Goal: Task Accomplishment & Management: Complete application form

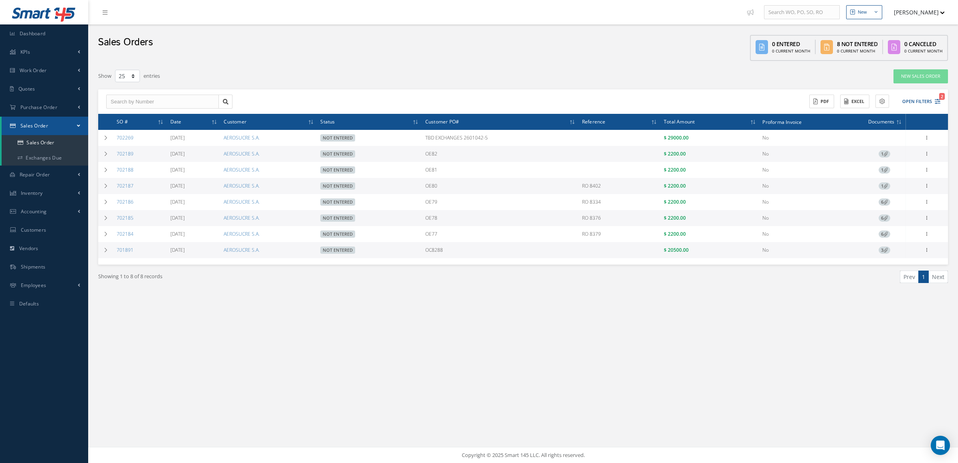
select select "25"
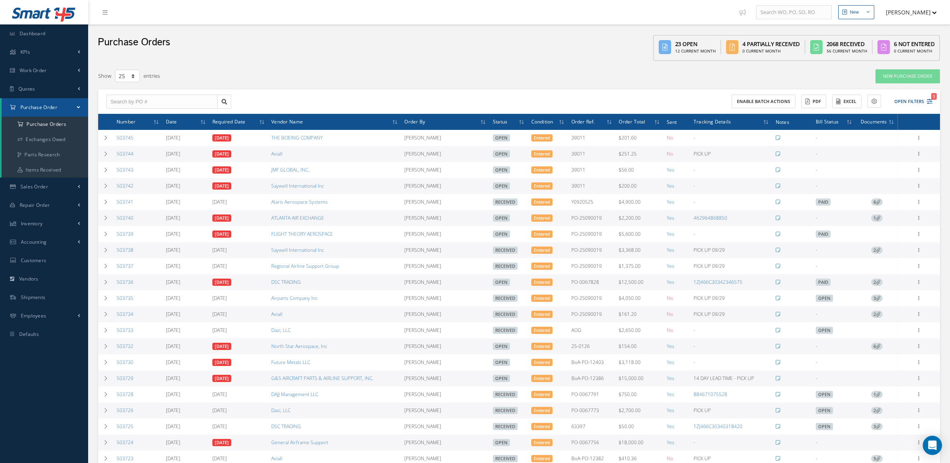
select select "25"
click at [462, 56] on div "Purchase Orders 23 Open 12 Current Month 4 Partially Received 0 Current Month 2…" at bounding box center [519, 44] width 862 height 40
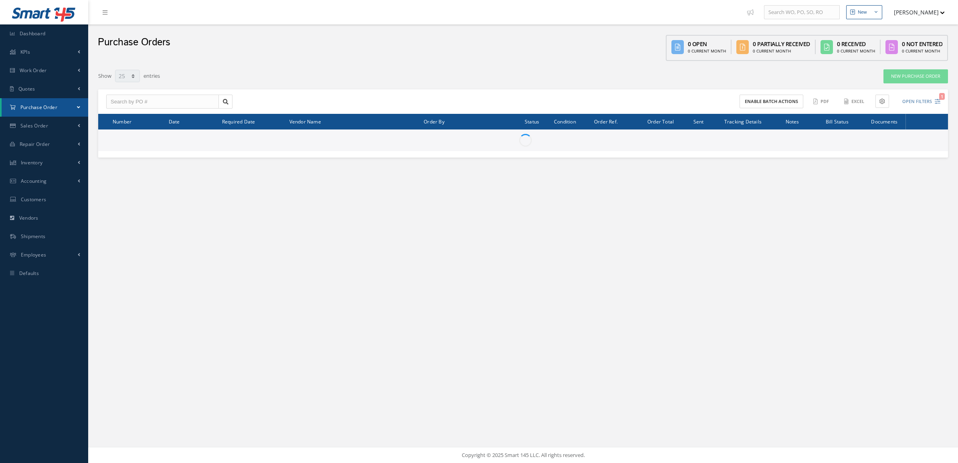
select select "25"
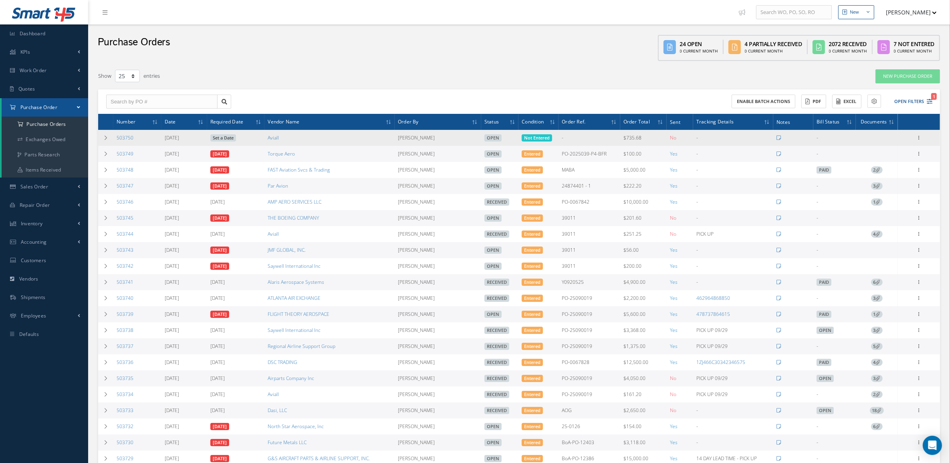
click at [231, 137] on link "Set a Date" at bounding box center [223, 137] width 26 height 7
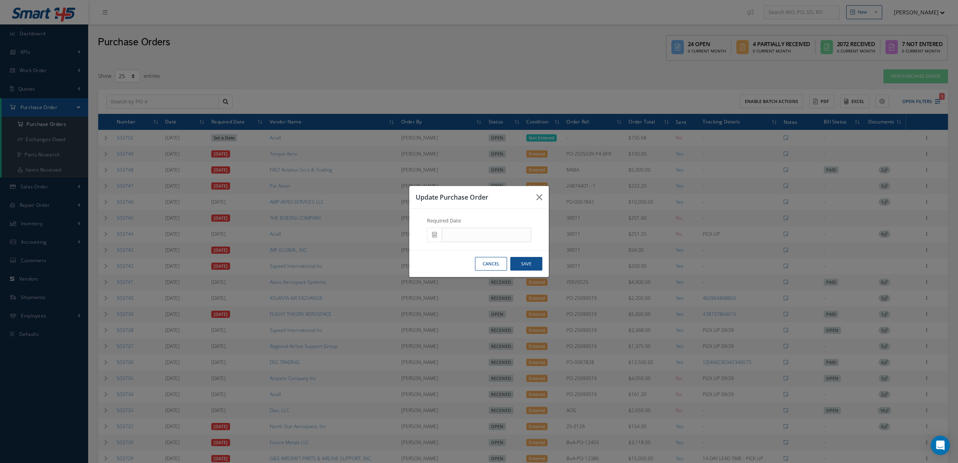
click at [426, 236] on div "Required Date" at bounding box center [478, 229] width 123 height 25
click at [434, 236] on icon at bounding box center [434, 235] width 5 height 6
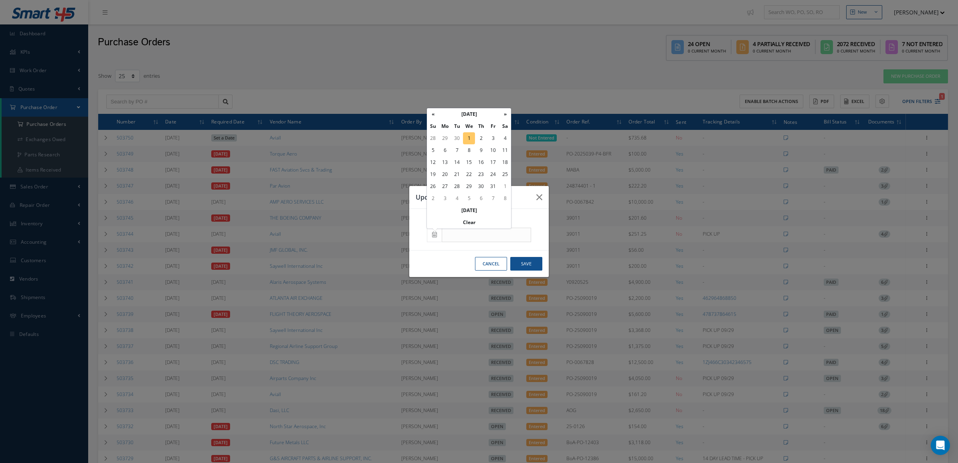
click at [469, 139] on td "1" at bounding box center [469, 138] width 12 height 12
type input "10/01/2025"
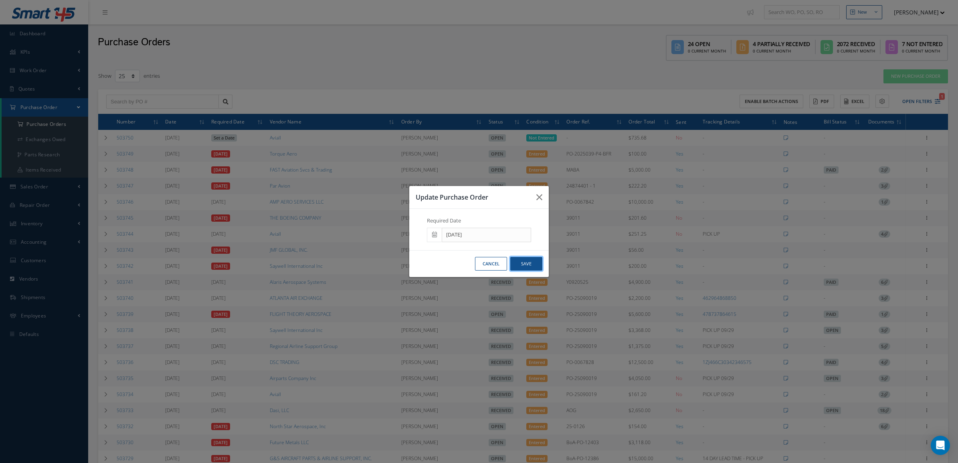
click at [531, 262] on button "Save" at bounding box center [526, 264] width 32 height 14
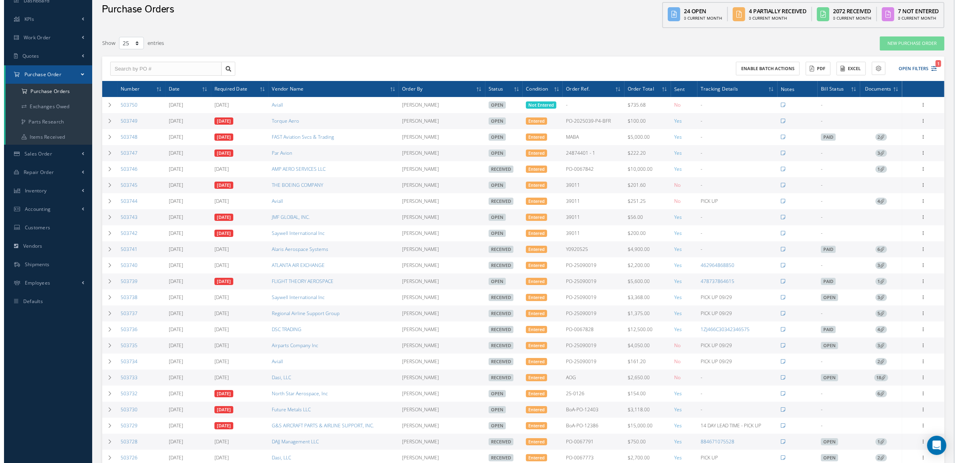
scroll to position [50, 0]
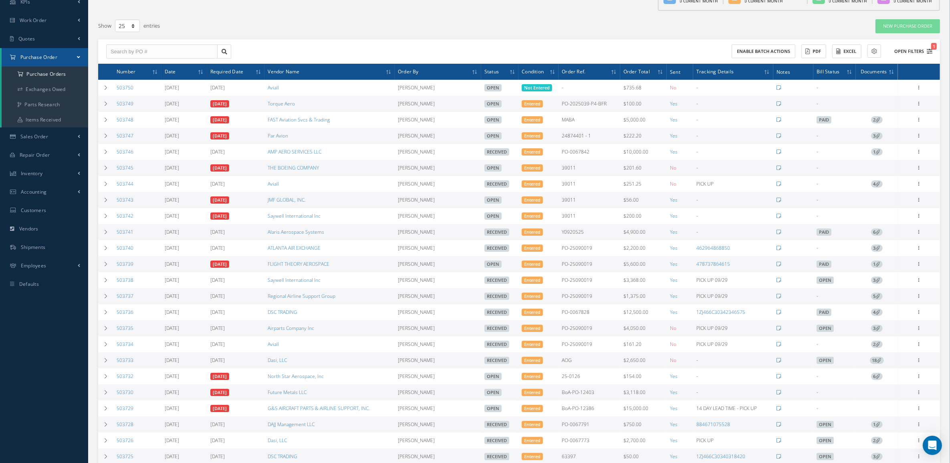
click at [917, 57] on button "Open Filters 1" at bounding box center [909, 51] width 45 height 13
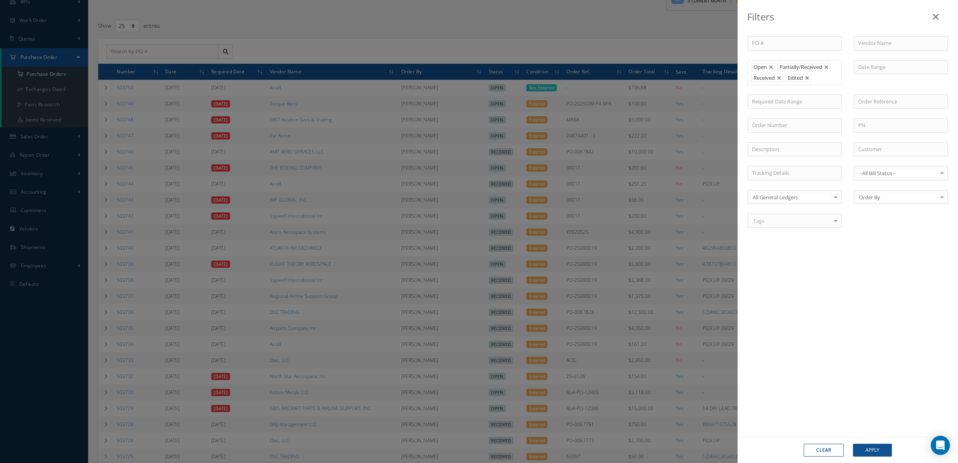
click at [779, 77] on link at bounding box center [779, 78] width 5 height 5
click at [874, 452] on button "Apply" at bounding box center [872, 450] width 39 height 13
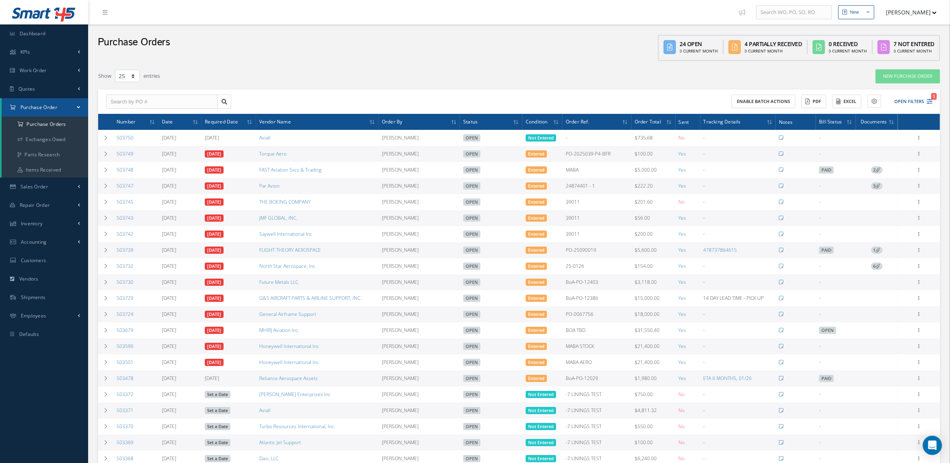
click at [458, 80] on div "Show 10 25 50 100 entries" at bounding box center [341, 76] width 498 height 14
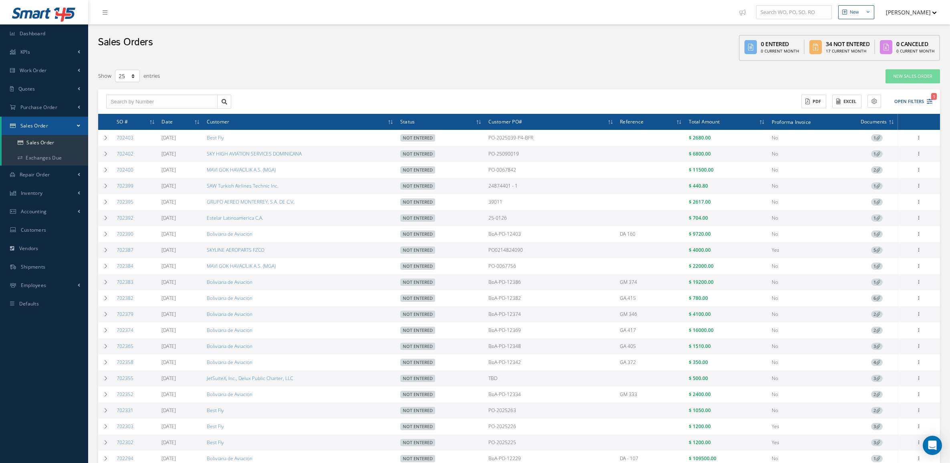
select select "25"
click at [54, 83] on link "Quotes" at bounding box center [44, 89] width 88 height 18
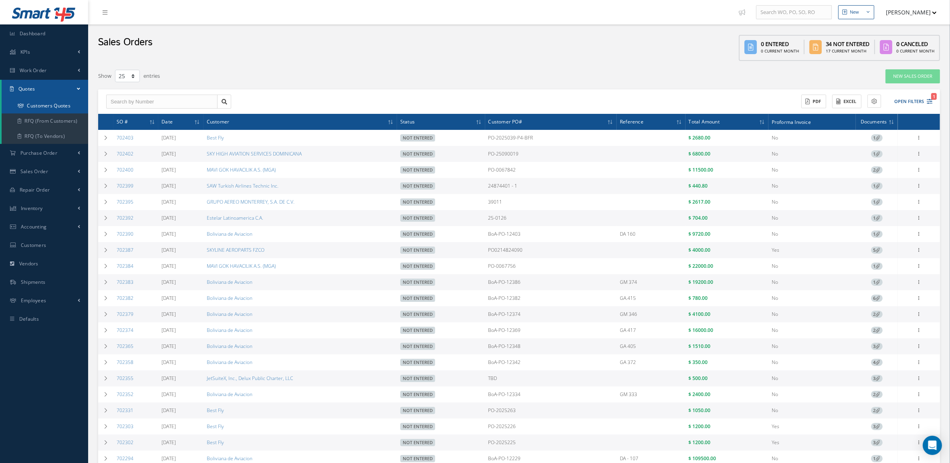
click at [53, 103] on link "Customers Quotes" at bounding box center [45, 105] width 87 height 15
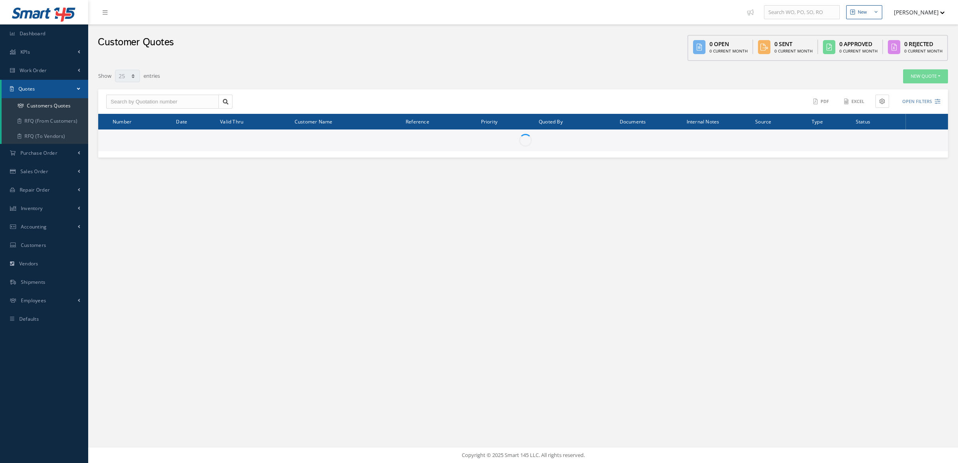
select select "25"
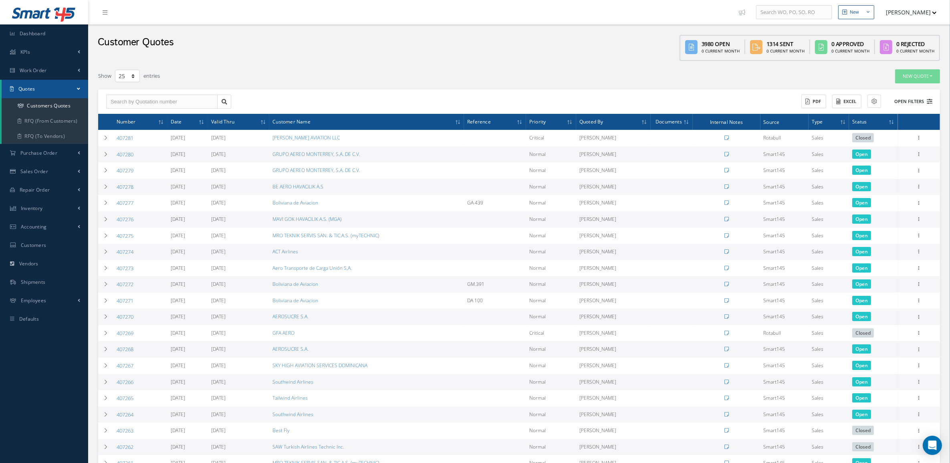
click at [929, 95] on button "Open Filters" at bounding box center [909, 101] width 45 height 13
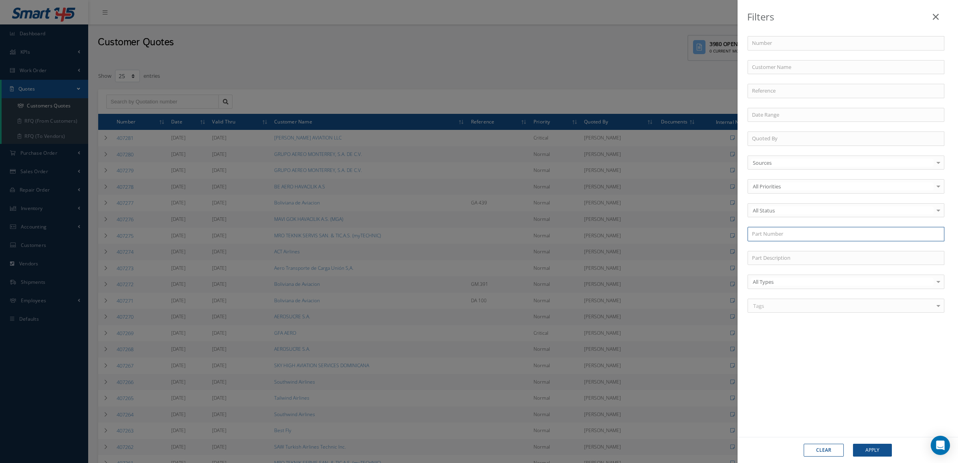
click at [772, 241] on input "text" at bounding box center [845, 234] width 197 height 14
type input "14-6801"
click at [329, 61] on div "Filters Number Customer Name Reference Quoted By Sources Sources Smart145 Rotab…" at bounding box center [479, 231] width 958 height 463
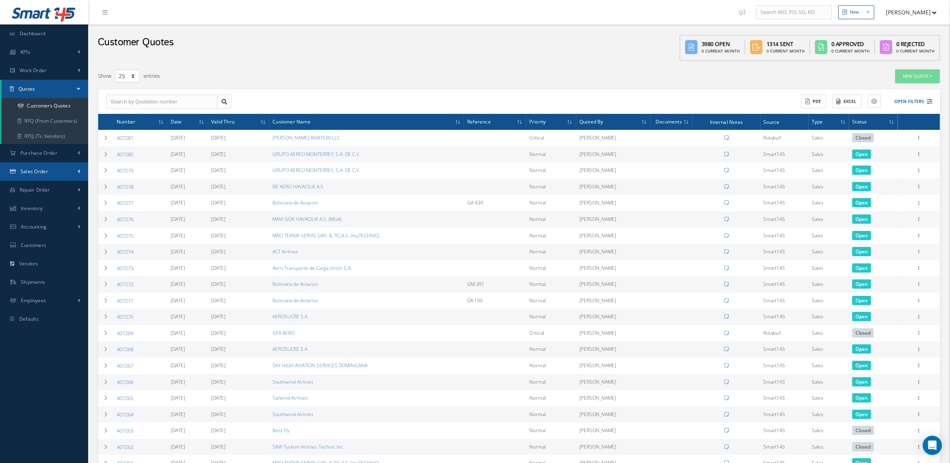
click at [43, 172] on span "Sales Order" at bounding box center [34, 171] width 28 height 7
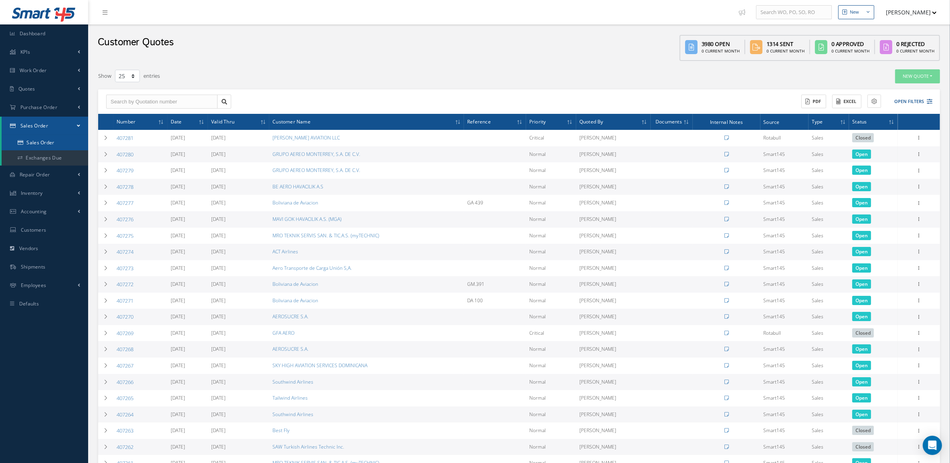
click at [43, 139] on link "Sales Order" at bounding box center [45, 142] width 87 height 15
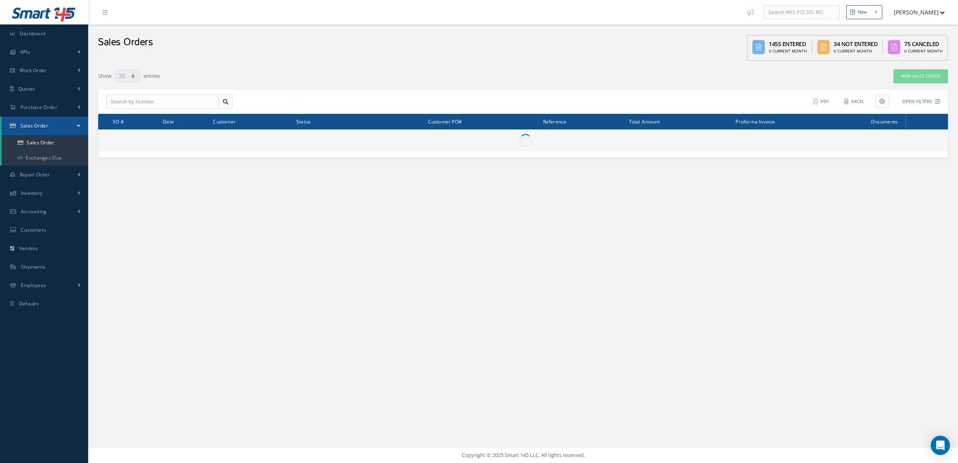
select select "25"
click at [905, 81] on link "New Sales Order" at bounding box center [920, 76] width 55 height 14
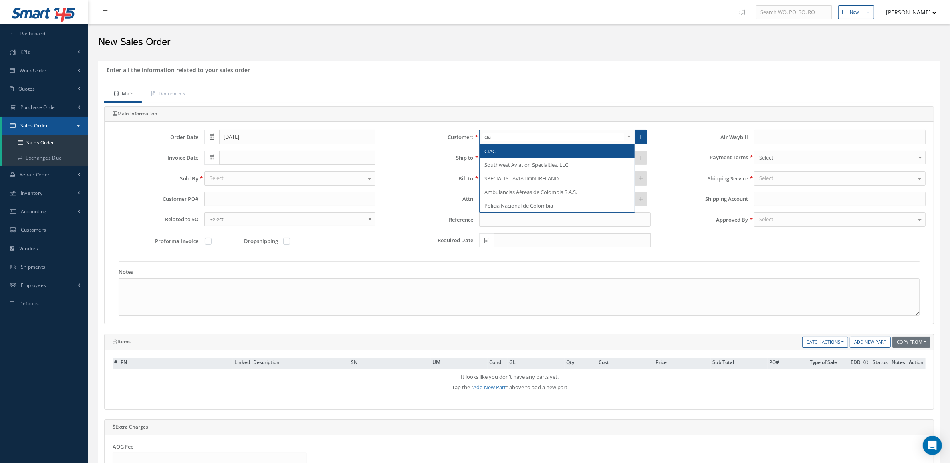
type input "ciac"
click at [509, 147] on span "CIAC" at bounding box center [557, 151] width 155 height 14
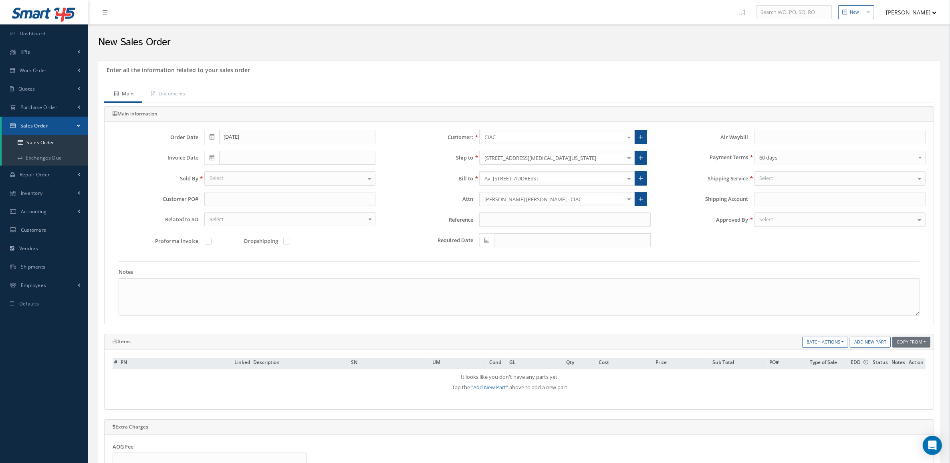
click at [218, 174] on div "Select" at bounding box center [290, 178] width 172 height 14
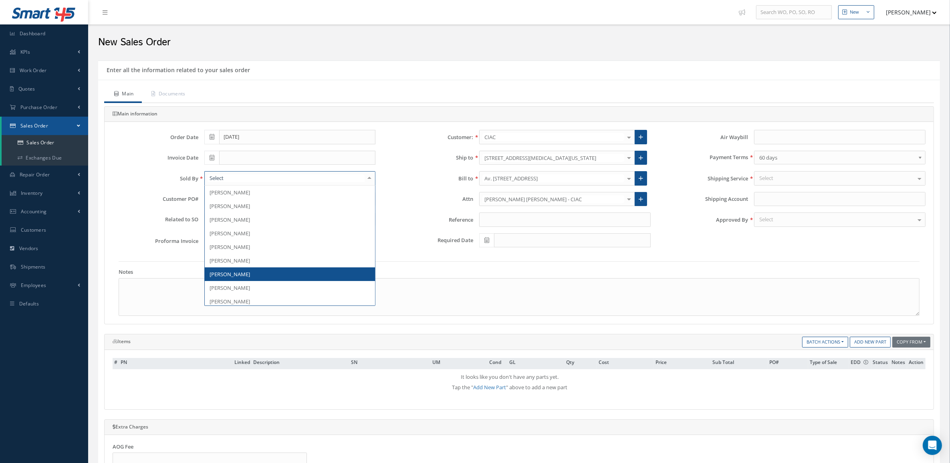
scroll to position [125, 0]
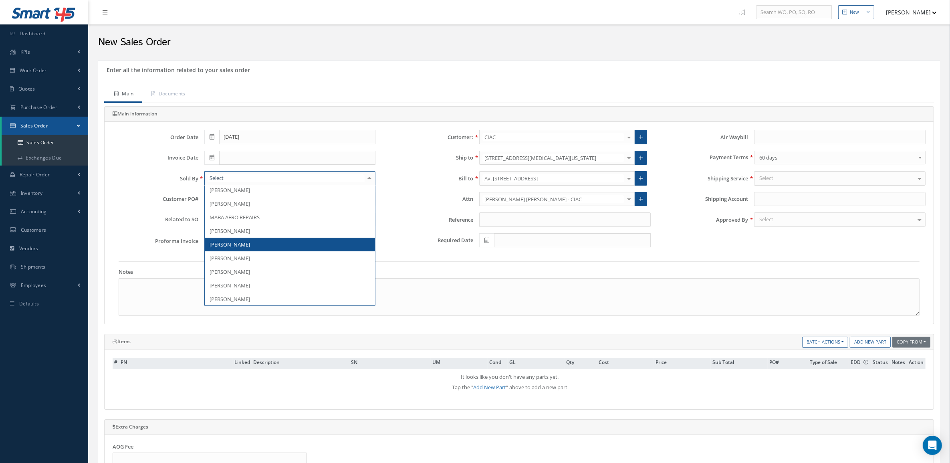
click at [244, 239] on span "[PERSON_NAME]" at bounding box center [290, 245] width 171 height 14
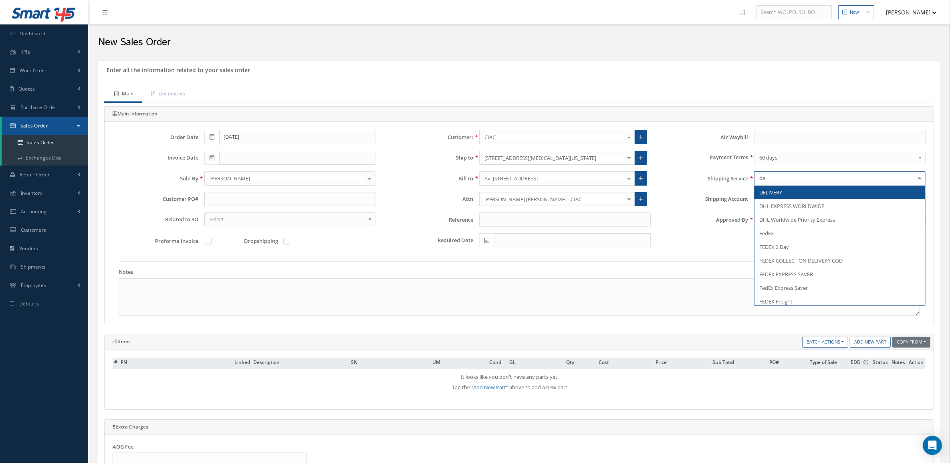
type input "del"
click at [776, 189] on span "DELIVERY" at bounding box center [770, 192] width 23 height 7
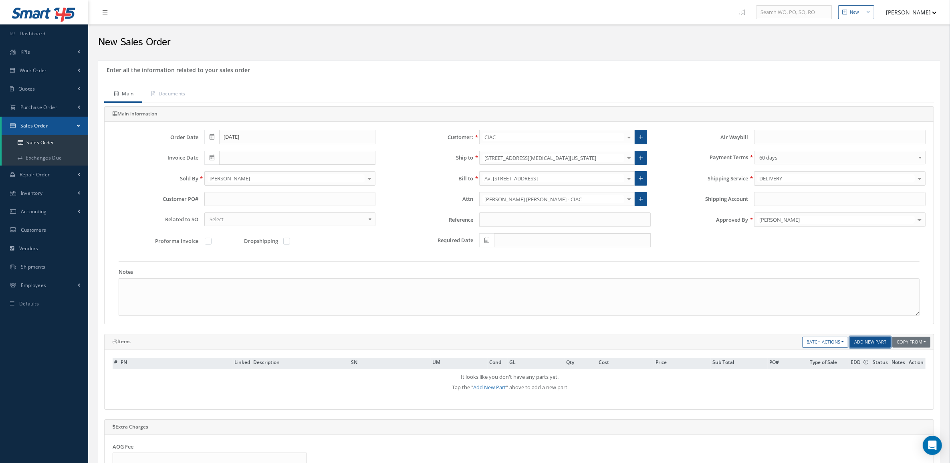
click at [858, 345] on link "Add New Part" at bounding box center [870, 342] width 41 height 11
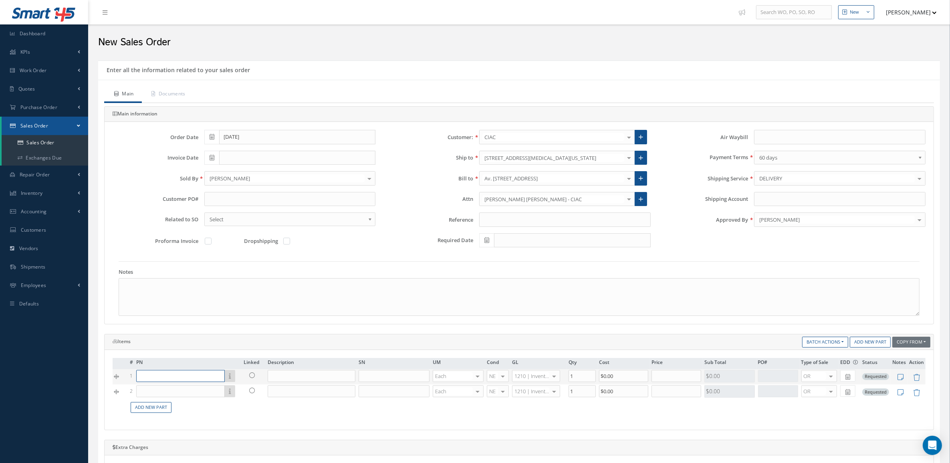
click at [153, 379] on input "text" at bounding box center [180, 376] width 89 height 12
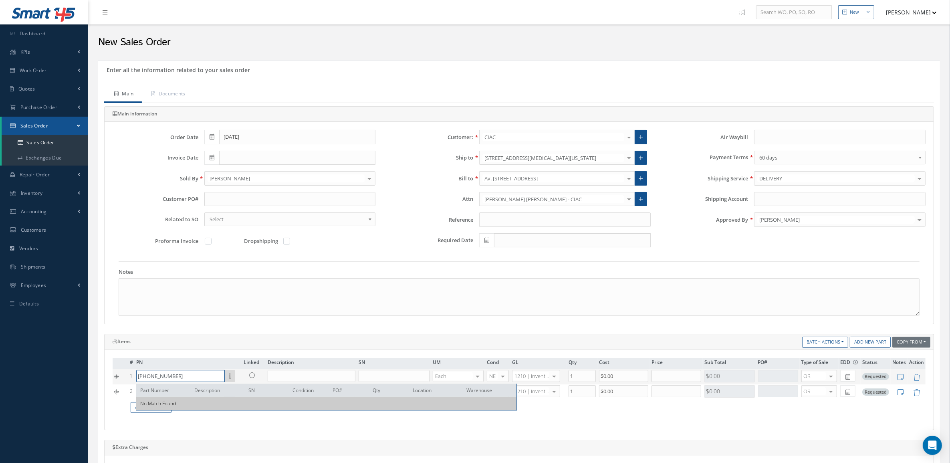
type input "14-6801-0120"
click at [282, 374] on input "text" at bounding box center [312, 376] width 88 height 12
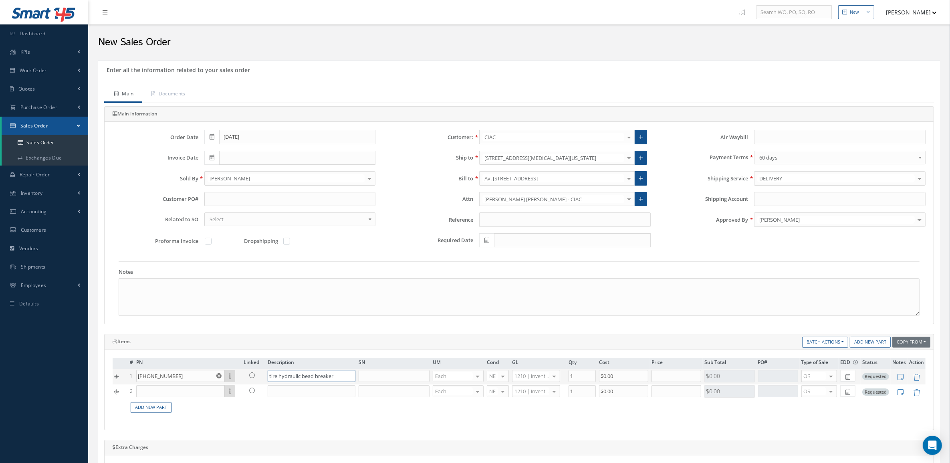
drag, startPoint x: 350, startPoint y: 375, endPoint x: 117, endPoint y: 373, distance: 232.9
click at [117, 373] on tr "1 14-6801-0120 Part Number Description SN Condition PO# Qty Location Warehouse …" at bounding box center [519, 376] width 813 height 15
type input "TIRE HYDRAULIC BEAD BREAKER"
click at [153, 392] on input "text" at bounding box center [180, 391] width 89 height 12
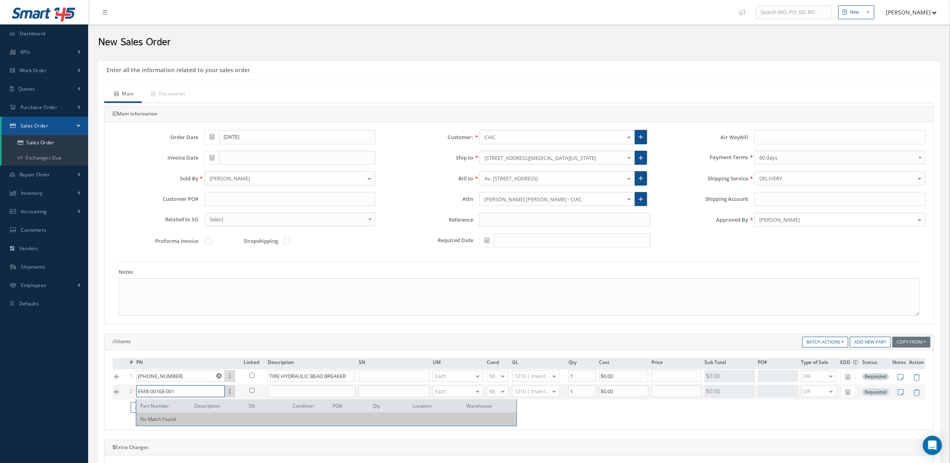
type input "EMB-00168-001"
click at [293, 391] on input "text" at bounding box center [312, 391] width 88 height 12
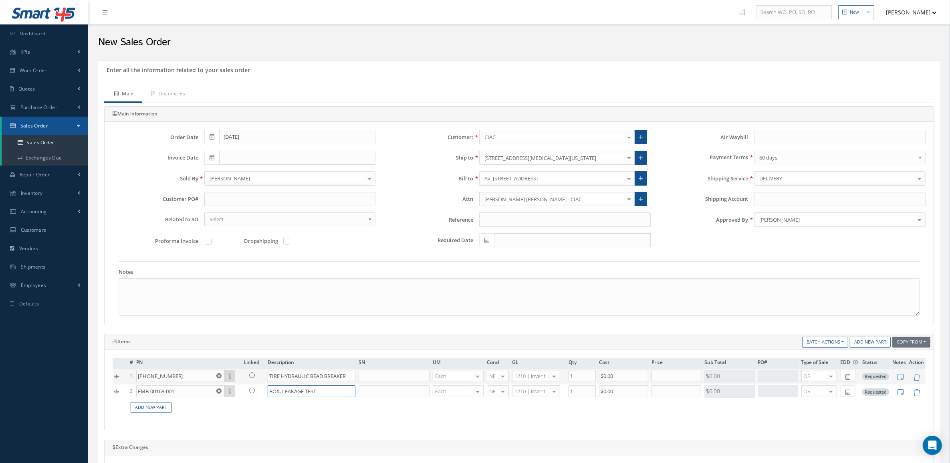
type input "BOX, LEAKAGE TEST"
click at [664, 378] on input "text" at bounding box center [677, 376] width 50 height 12
type input "$6,500"
click at [672, 397] on input "text" at bounding box center [675, 391] width 49 height 12
type input "$7,800"
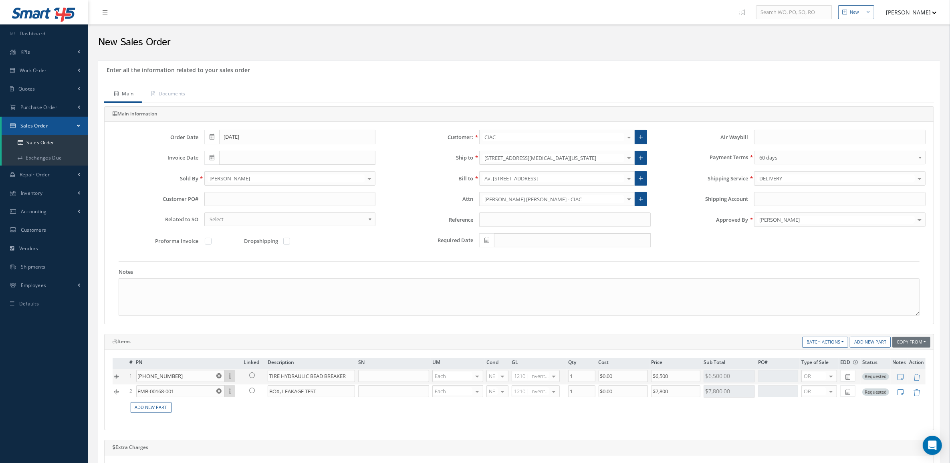
click at [822, 382] on div "OR" at bounding box center [820, 376] width 36 height 12
click at [822, 401] on span "EX" at bounding box center [818, 404] width 35 height 14
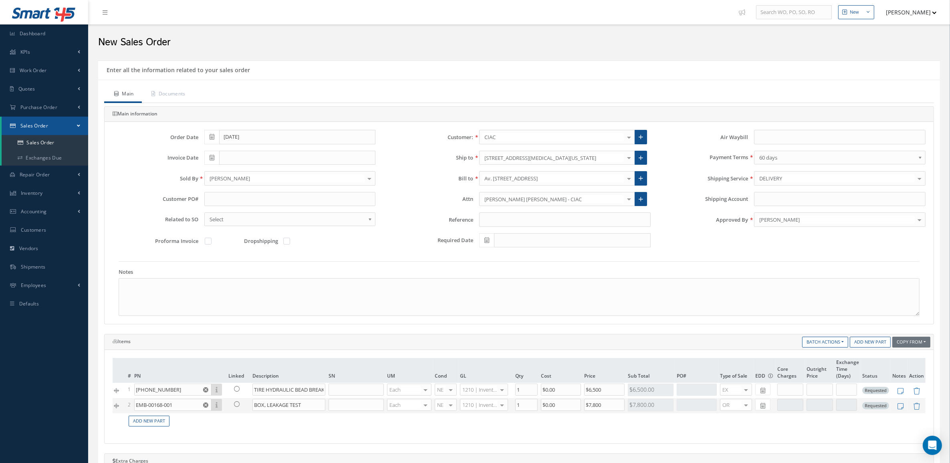
click at [729, 402] on div "OR" at bounding box center [736, 405] width 32 height 12
click at [736, 430] on span "EX" at bounding box center [736, 433] width 31 height 14
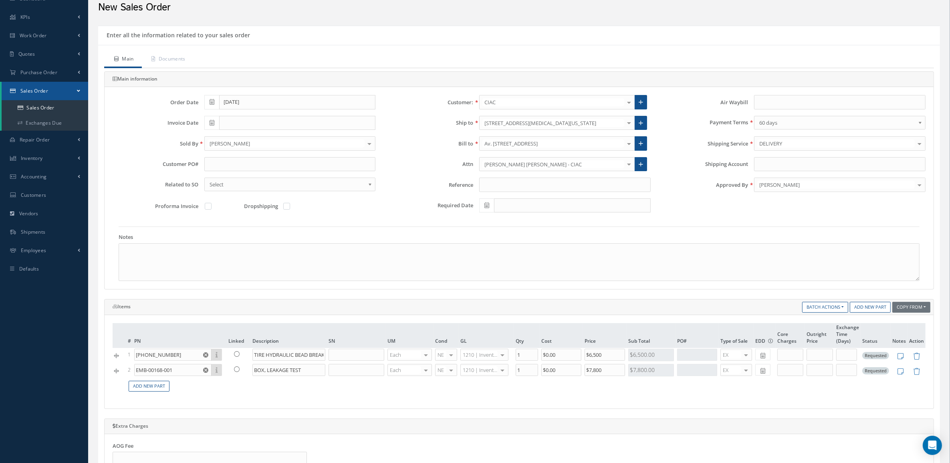
scroll to position [50, 0]
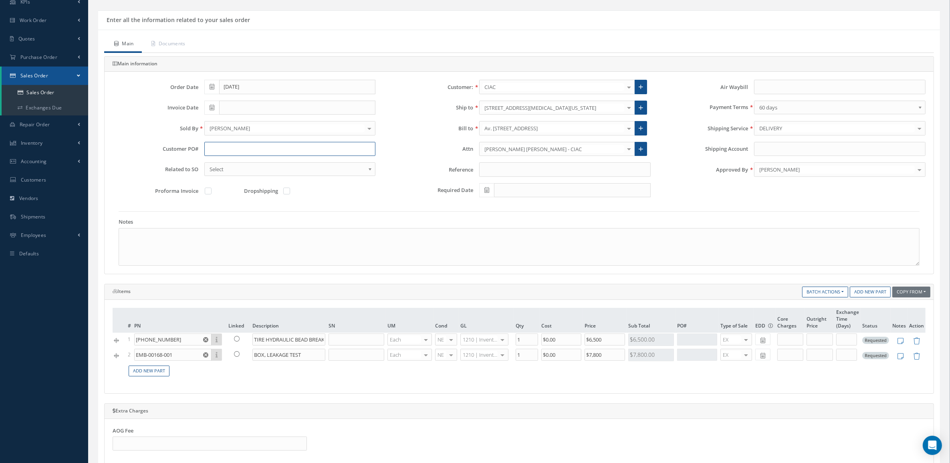
click at [254, 151] on input "text" at bounding box center [290, 149] width 172 height 14
drag, startPoint x: 254, startPoint y: 151, endPoint x: 113, endPoint y: 147, distance: 141.1
click at [113, 147] on div "Customer PO# 4500015738" at bounding box center [244, 149] width 275 height 14
type input "4500015738"
drag, startPoint x: 291, startPoint y: 149, endPoint x: 274, endPoint y: 149, distance: 17.6
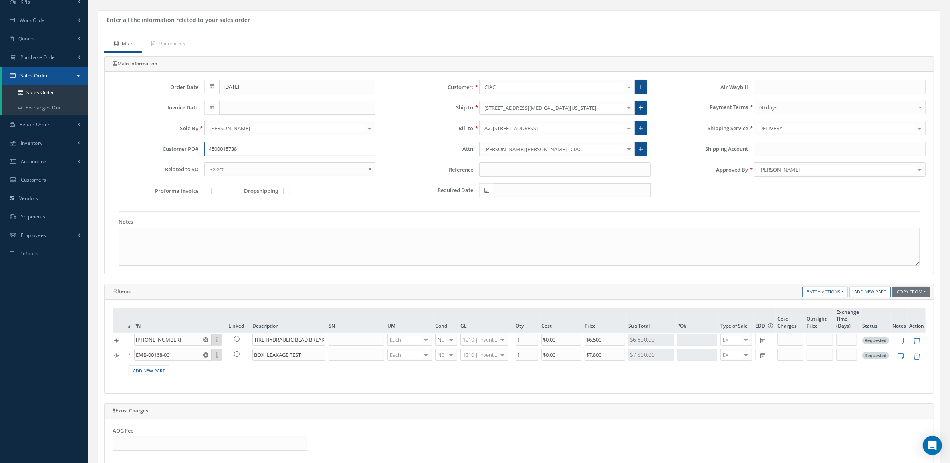
click at [291, 149] on input "4500015738" at bounding box center [290, 149] width 172 height 14
drag, startPoint x: 265, startPoint y: 149, endPoint x: 47, endPoint y: 150, distance: 218.4
click at [47, 150] on div "Smart 145 Dashboard KPIs Accounting Work Order Work Order Preview" at bounding box center [475, 327] width 950 height 754
click at [191, 45] on link "Documents" at bounding box center [168, 44] width 52 height 17
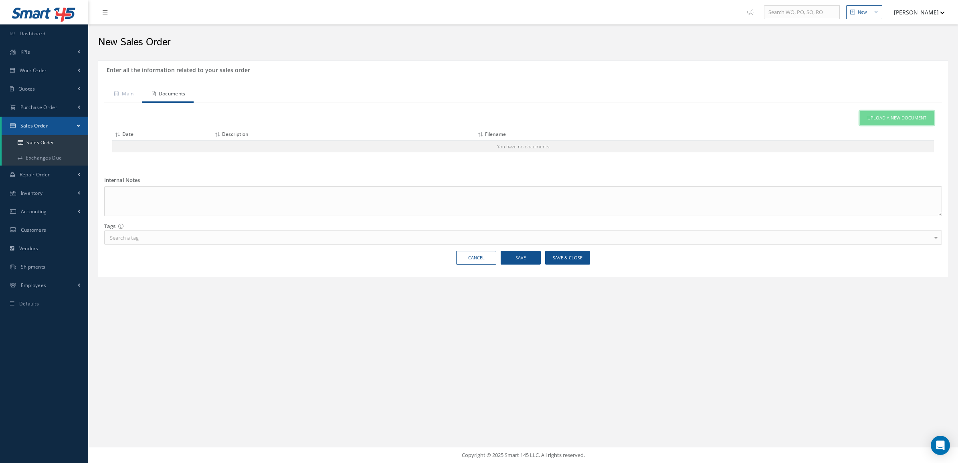
click at [913, 121] on span "Upload a New Document" at bounding box center [896, 118] width 59 height 7
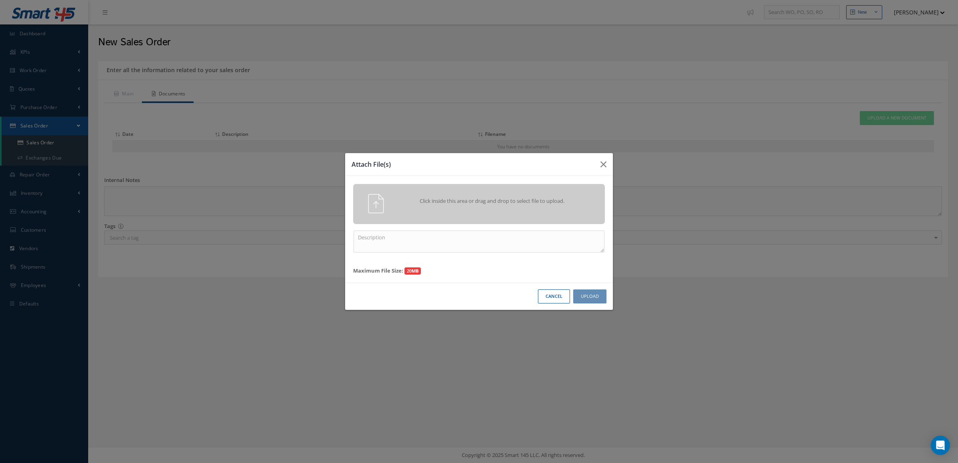
click at [536, 201] on span "Click inside this area or drag and drop to select file to upload." at bounding box center [492, 201] width 182 height 8
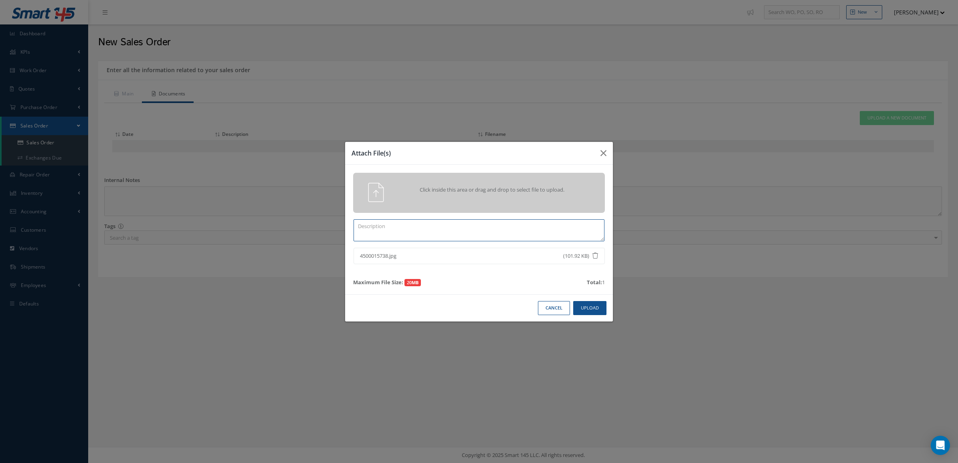
click at [550, 231] on textarea at bounding box center [478, 230] width 251 height 22
type textarea "PO"
click at [590, 306] on button "Upload" at bounding box center [589, 308] width 33 height 14
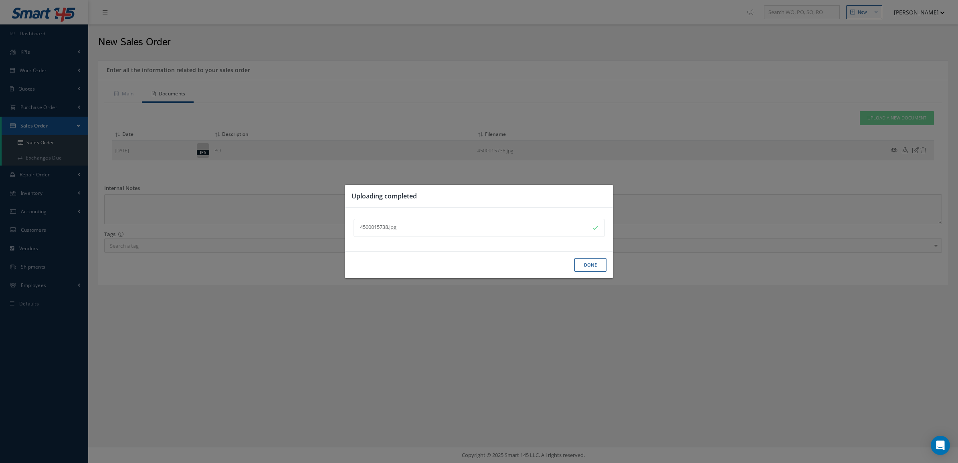
click at [596, 267] on button "Done" at bounding box center [590, 265] width 32 height 14
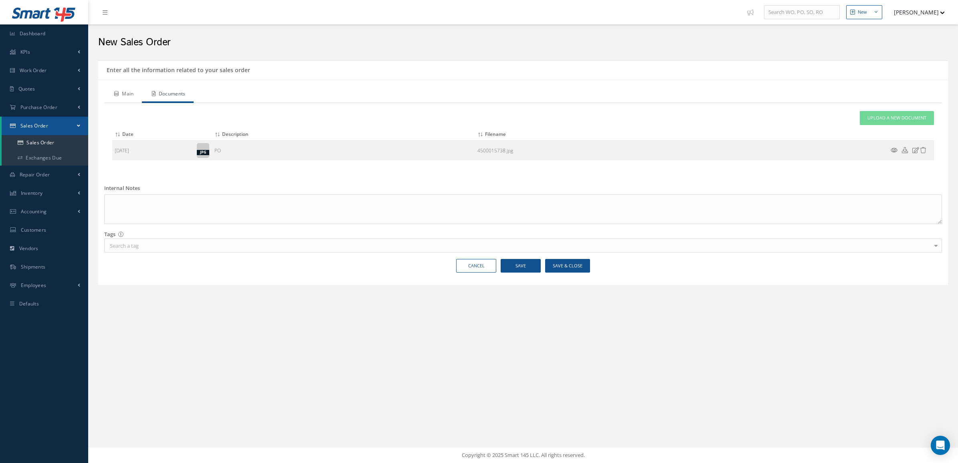
click at [138, 99] on link "Main" at bounding box center [123, 94] width 38 height 17
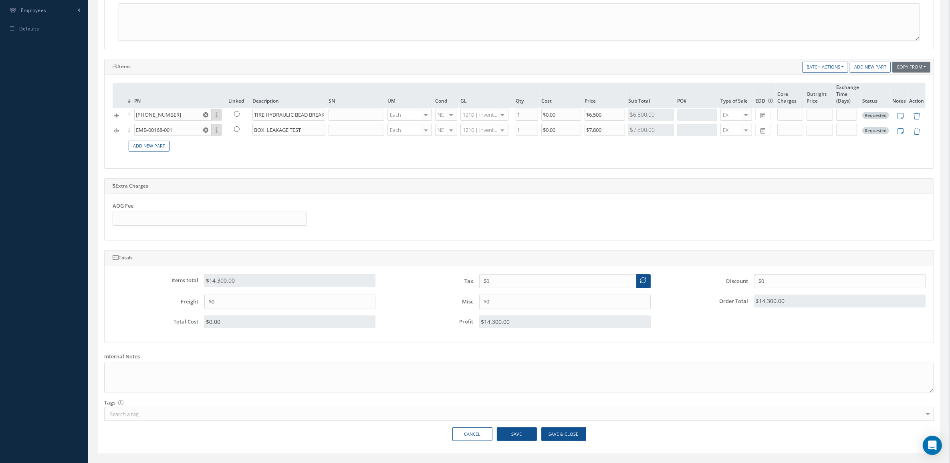
scroll to position [295, 0]
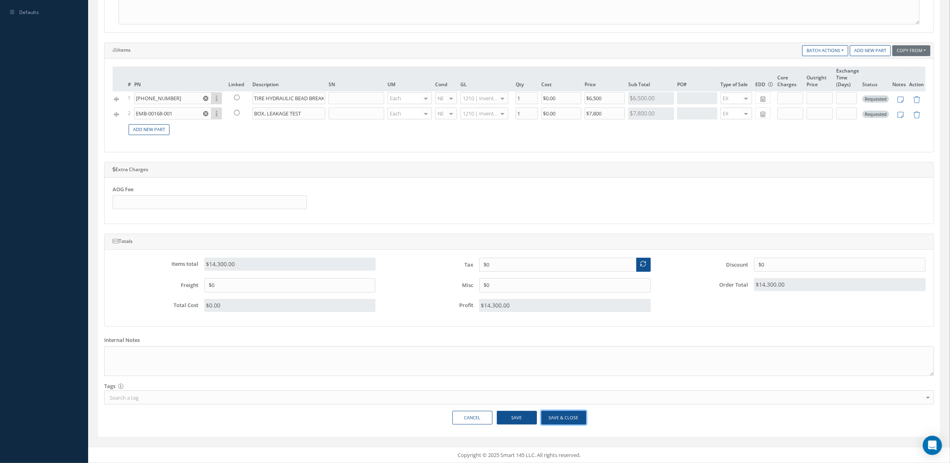
click at [568, 414] on button "Save & Close" at bounding box center [563, 418] width 45 height 14
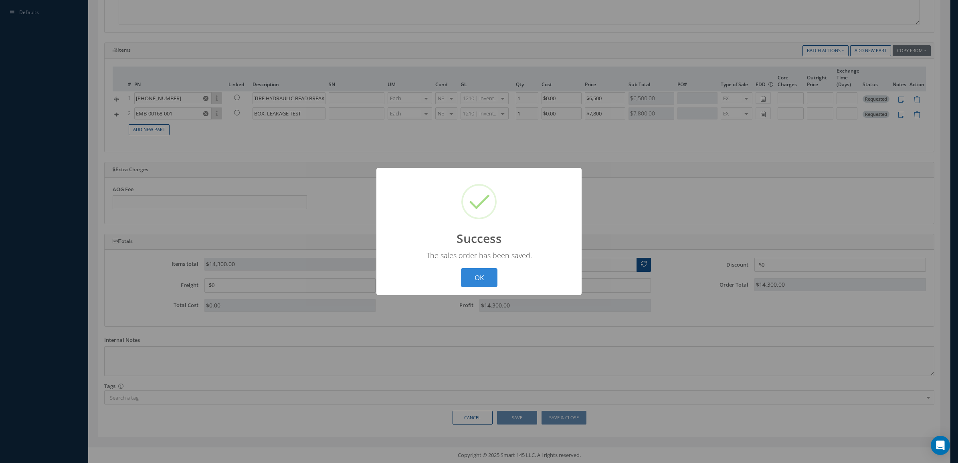
click at [464, 267] on div "? ! i Success × The sales order has been saved. OK Cancel" at bounding box center [478, 231] width 205 height 127
click at [472, 275] on button "OK" at bounding box center [479, 277] width 36 height 19
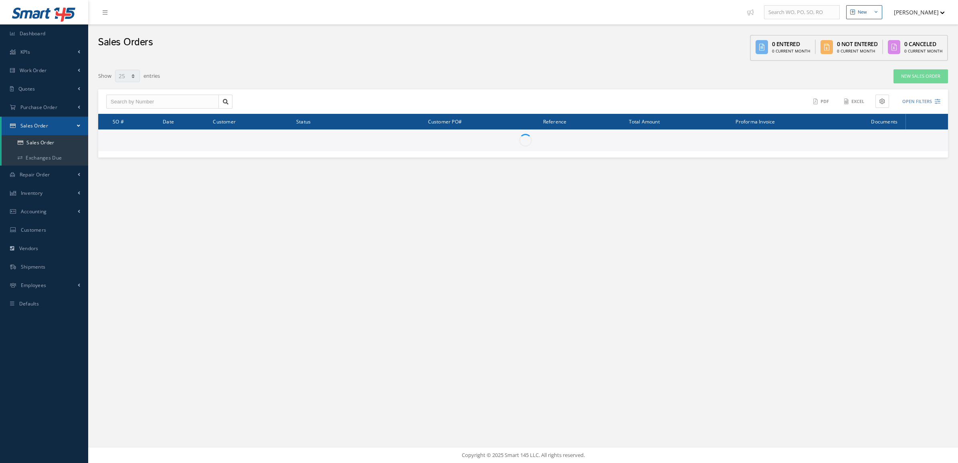
select select "25"
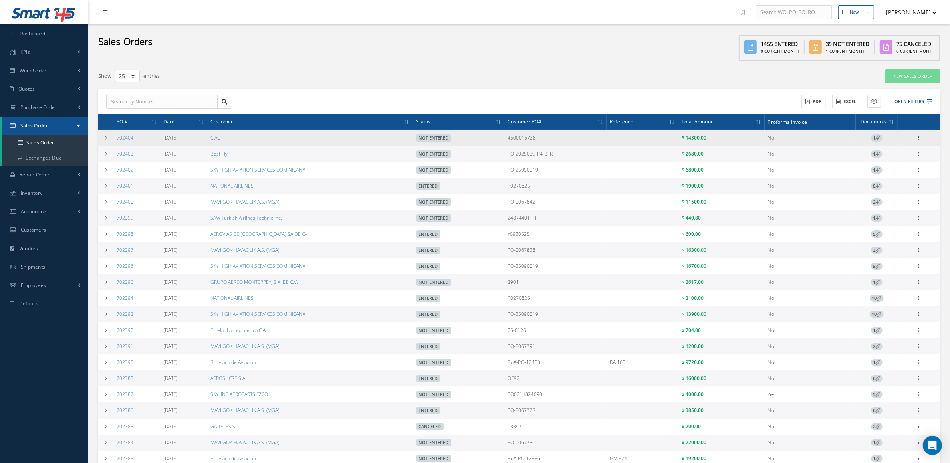
drag, startPoint x: 143, startPoint y: 135, endPoint x: 115, endPoint y: 138, distance: 28.6
click at [115, 138] on td "702404" at bounding box center [136, 138] width 47 height 16
copy link "702404"
drag, startPoint x: 582, startPoint y: 137, endPoint x: 513, endPoint y: 140, distance: 69.0
click at [513, 140] on td "4500015738" at bounding box center [556, 138] width 102 height 16
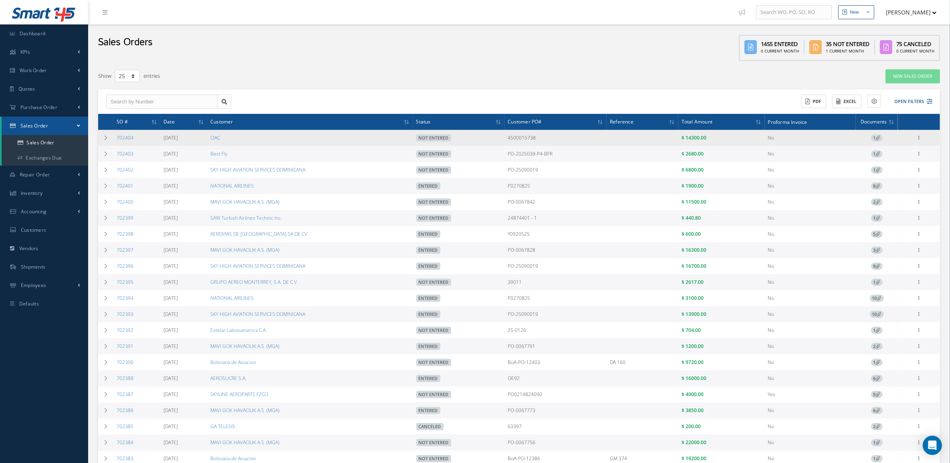
copy td "4500015738"
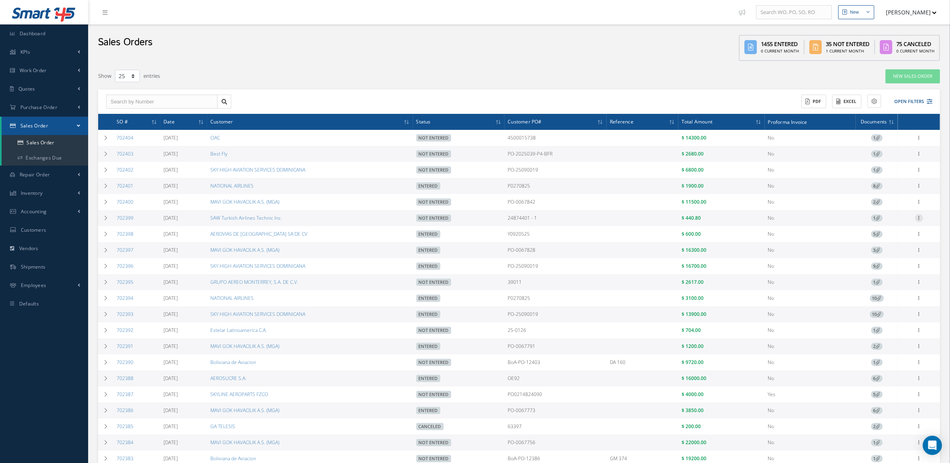
click at [922, 220] on icon at bounding box center [919, 217] width 8 height 6
click at [890, 234] on link "Edit" at bounding box center [882, 233] width 63 height 10
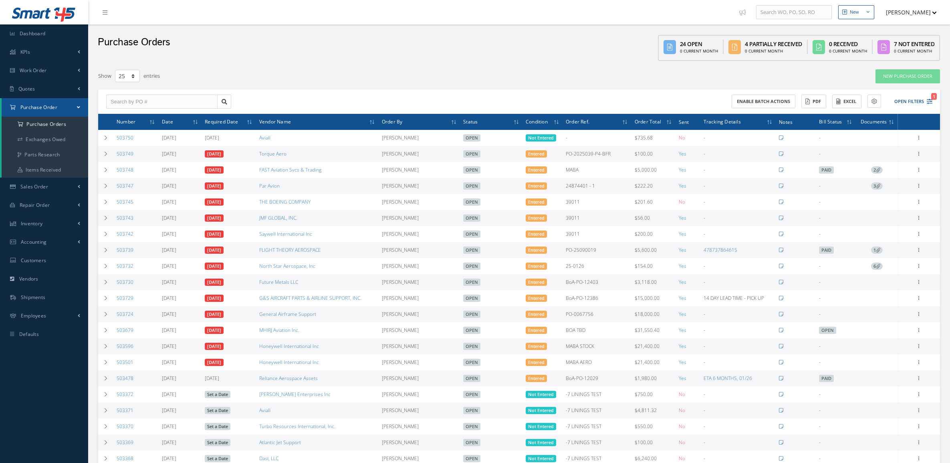
select select "25"
drag, startPoint x: 0, startPoint y: 0, endPoint x: 44, endPoint y: 187, distance: 192.3
click at [44, 187] on span "Sales Order" at bounding box center [34, 186] width 28 height 7
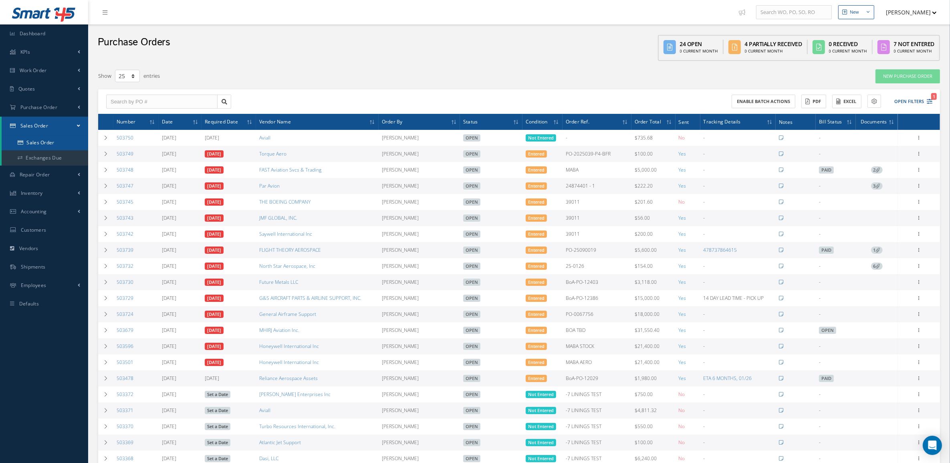
click at [43, 141] on link "Sales Order" at bounding box center [45, 142] width 87 height 15
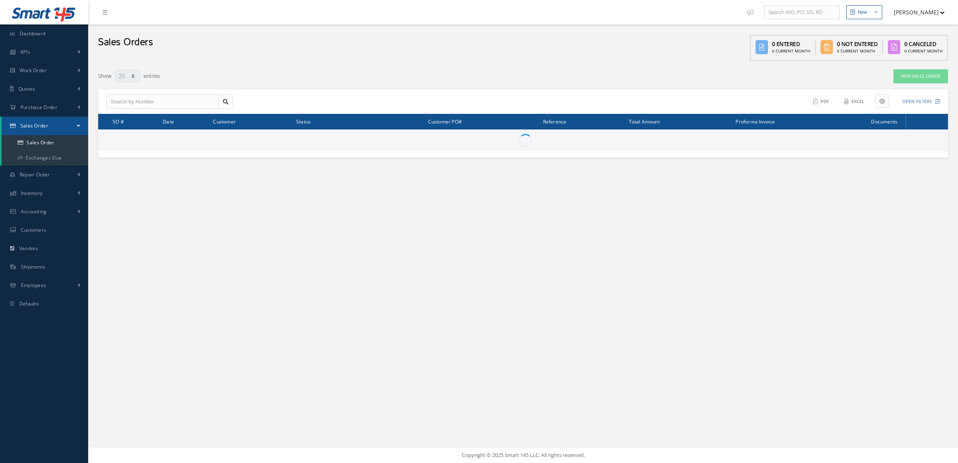
select select "25"
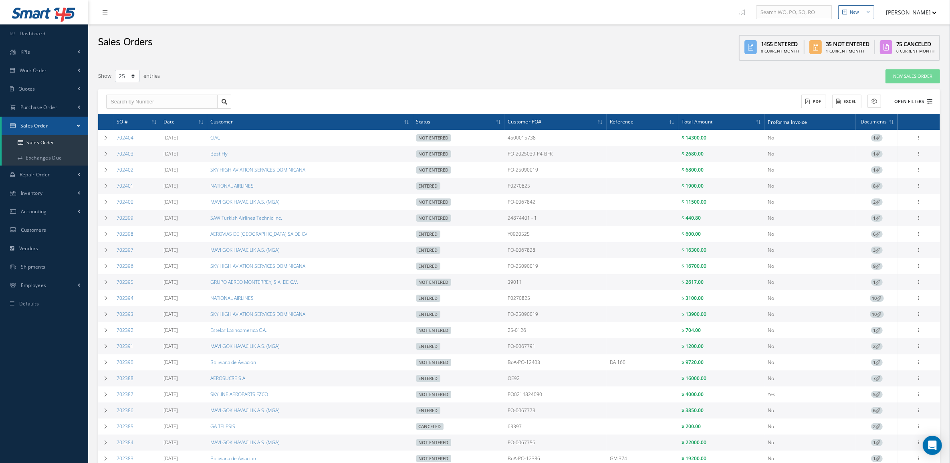
click at [915, 101] on button "Open Filters" at bounding box center [909, 101] width 45 height 13
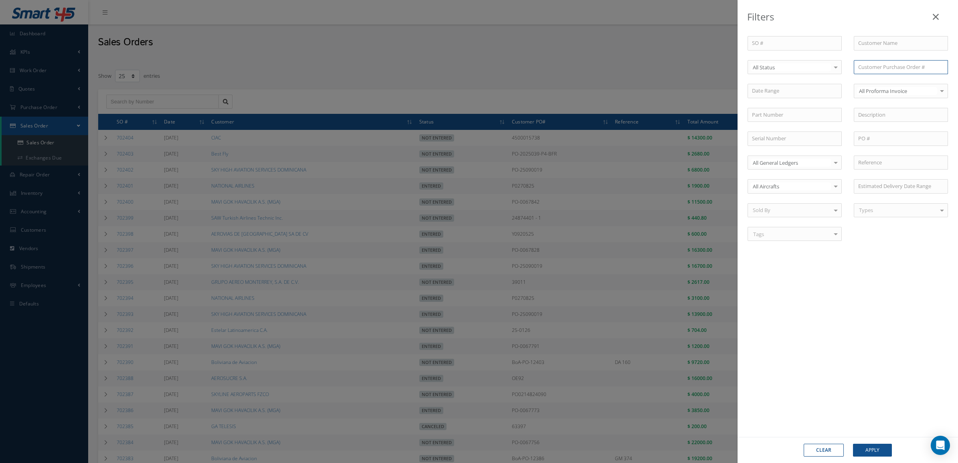
click at [864, 71] on input "text" at bounding box center [901, 67] width 94 height 14
click at [880, 88] on div "BoA-PO-12341" at bounding box center [900, 81] width 93 height 14
type input "BoA-PO-12341"
click at [879, 448] on button "Apply" at bounding box center [872, 450] width 39 height 13
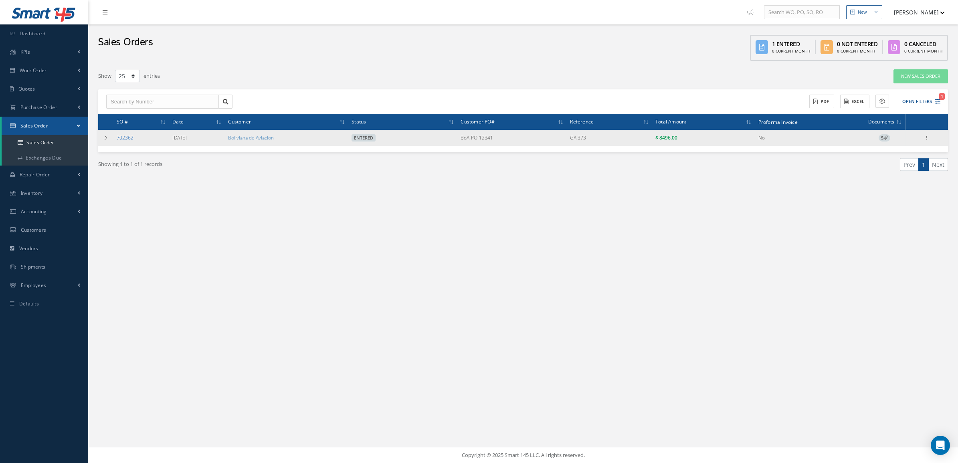
click at [121, 137] on link "702362" at bounding box center [125, 137] width 17 height 7
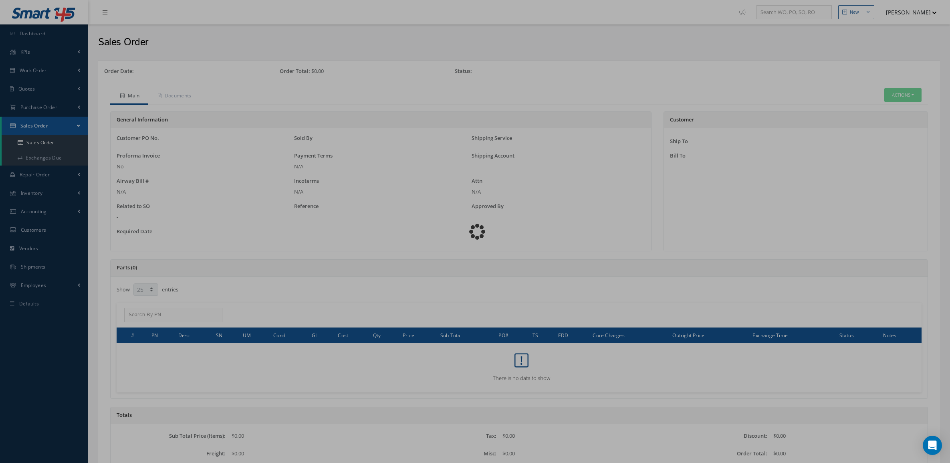
select select "25"
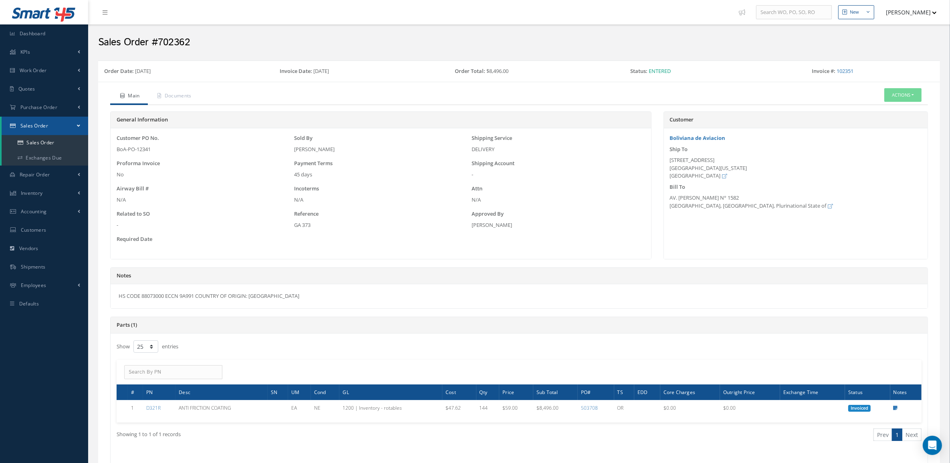
drag, startPoint x: 168, startPoint y: 144, endPoint x: 159, endPoint y: 150, distance: 11.3
click at [159, 150] on div "Customer PO No. BoA-PO-12341" at bounding box center [204, 143] width 178 height 19
copy div "BoA-PO-12341"
drag, startPoint x: 196, startPoint y: 39, endPoint x: 158, endPoint y: 43, distance: 38.3
click at [158, 43] on h2 "Sales Order #702362" at bounding box center [519, 42] width 842 height 12
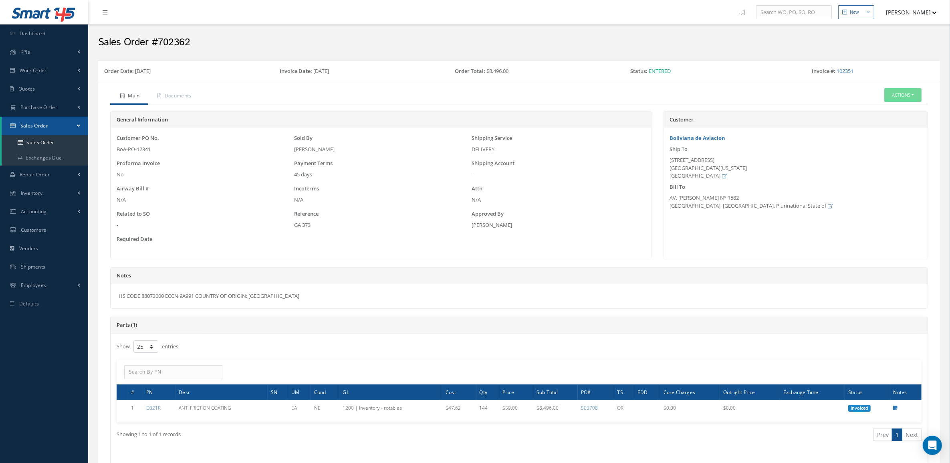
copy h2 "702362"
drag, startPoint x: 868, startPoint y: 70, endPoint x: 837, endPoint y: 76, distance: 31.4
click at [837, 76] on div "Invoice #: 102351" at bounding box center [870, 72] width 128 height 11
copy link "102351"
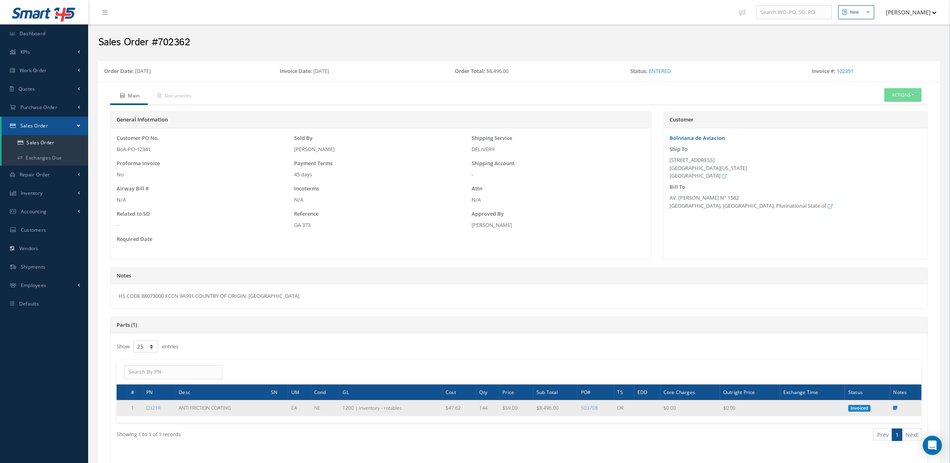
drag, startPoint x: 163, startPoint y: 411, endPoint x: 142, endPoint y: 411, distance: 20.4
click at [142, 411] on tr "1 D321R ANTI FRICTION COATING EA NE 1200 | Inventory - rotables $47.62 144 $59.…" at bounding box center [519, 408] width 805 height 16
copy tr "D321R"
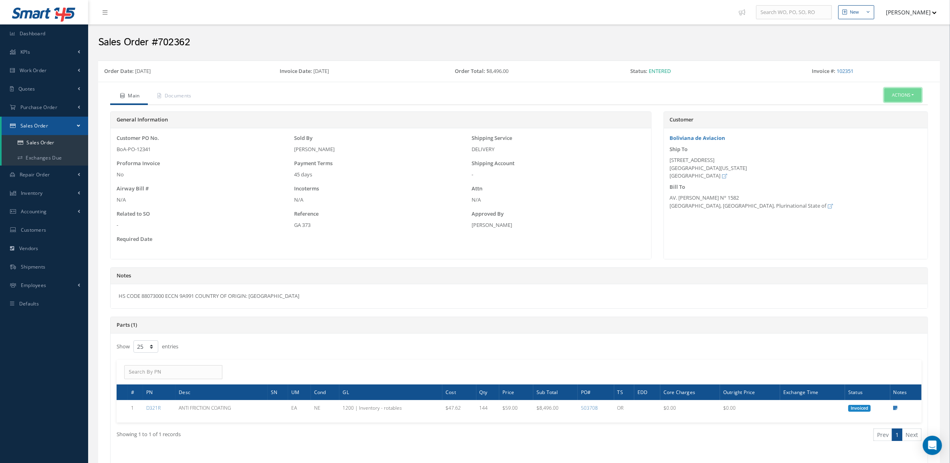
click at [900, 99] on button "Actions" at bounding box center [902, 95] width 37 height 14
click at [876, 125] on link "Edit" at bounding box center [891, 119] width 64 height 11
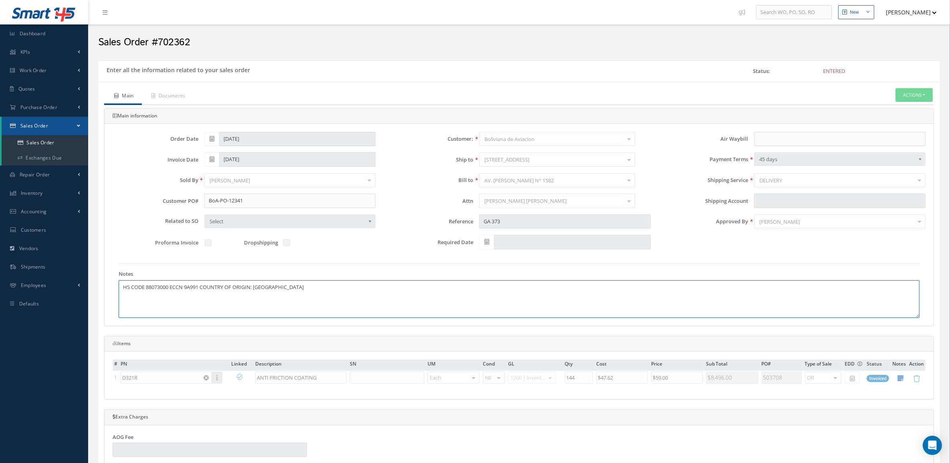
drag, startPoint x: 236, startPoint y: 295, endPoint x: -2, endPoint y: 260, distance: 241.0
click at [0, 260] on html "Smart 145 Dashboard KPIs Accounting Work Order Work Order Preview" at bounding box center [475, 231] width 950 height 463
paste textarea "Country of origin France ECCN / USML EAR99 Schedule B 3403190000"
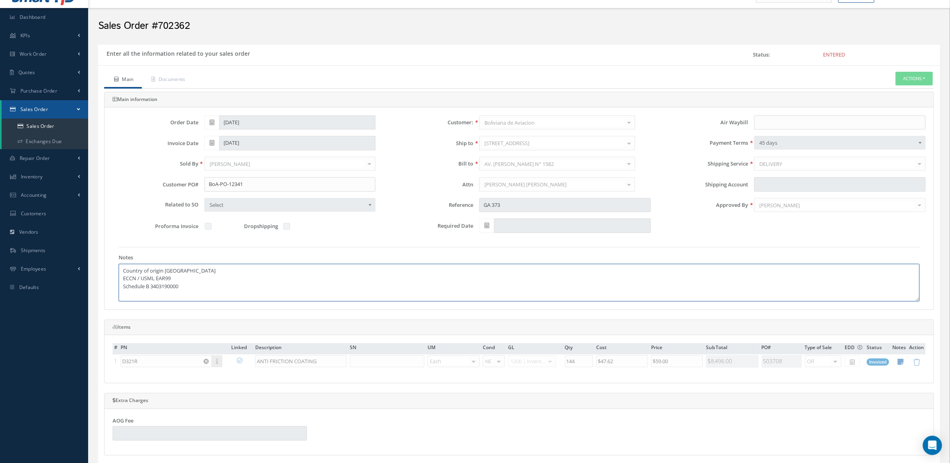
scroll to position [251, 0]
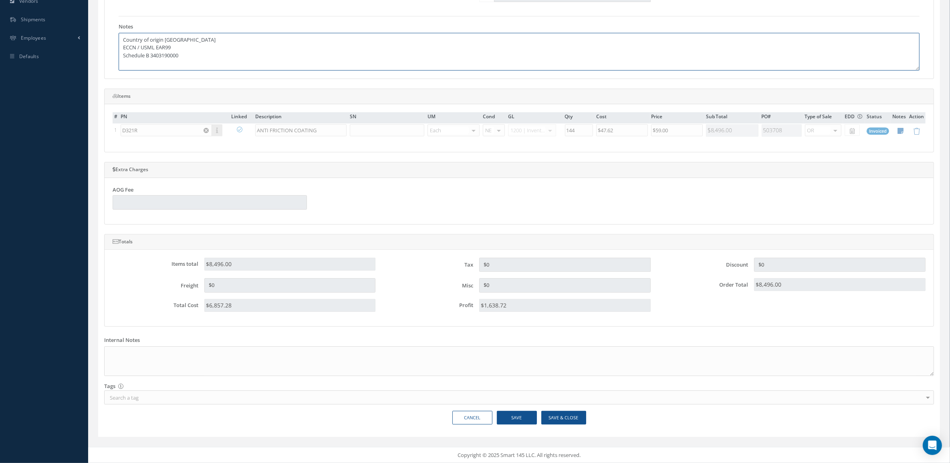
type textarea "Country of origin France ECCN / USML EAR99 Schedule B 3403190000"
click at [573, 412] on button "Save & Close" at bounding box center [563, 418] width 45 height 14
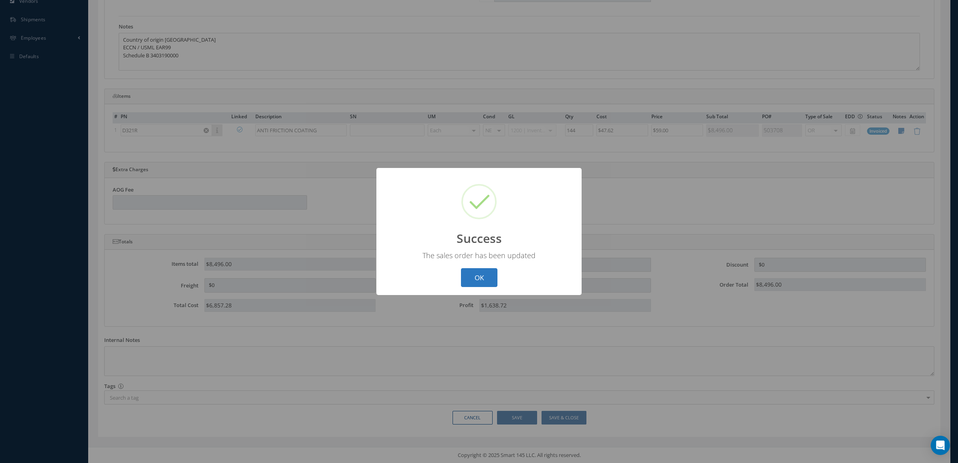
click at [463, 271] on button "OK" at bounding box center [479, 277] width 36 height 19
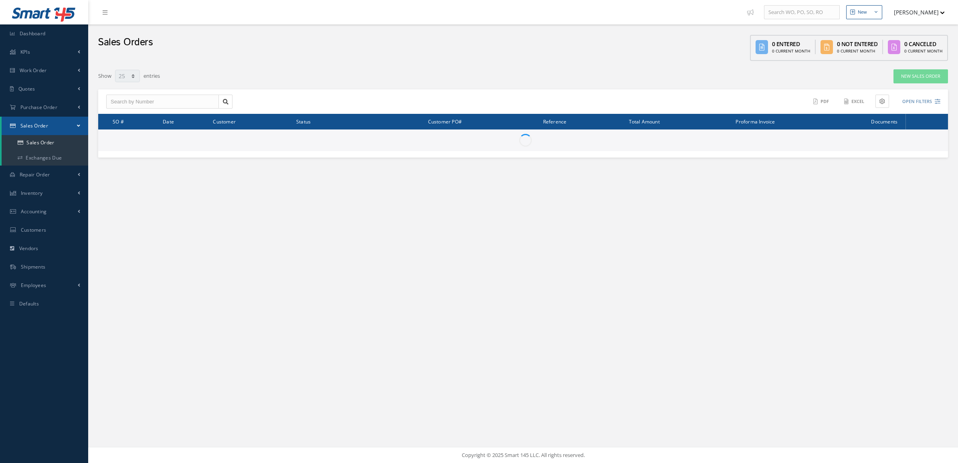
select select "25"
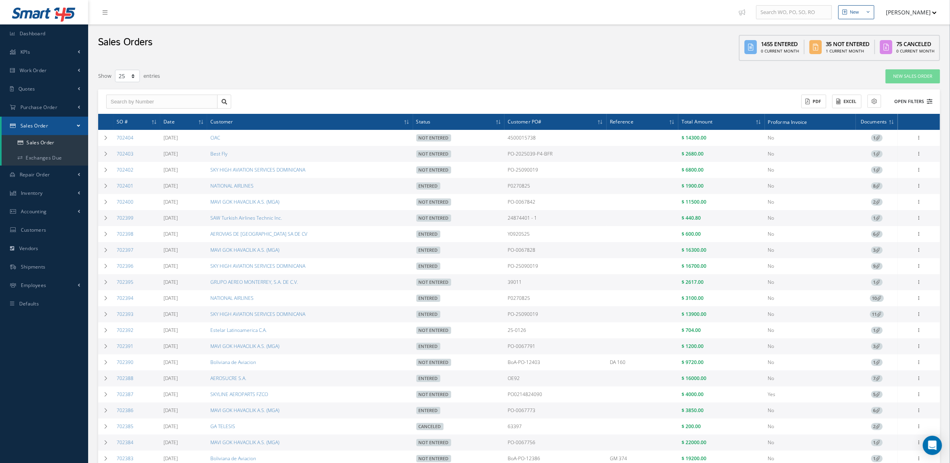
click at [917, 103] on button "Open Filters" at bounding box center [909, 101] width 45 height 13
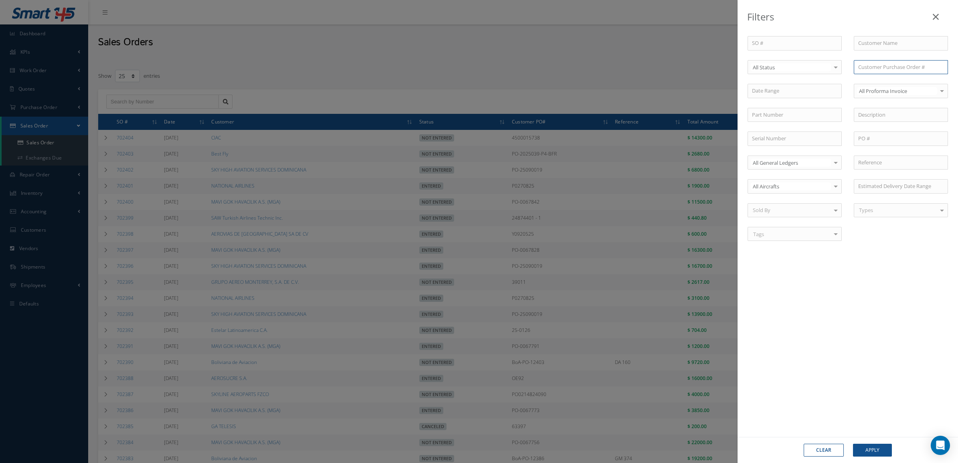
click at [884, 69] on input "text" at bounding box center [901, 67] width 94 height 14
click at [858, 64] on input "po-12341" at bounding box center [901, 67] width 94 height 14
click at [898, 77] on div "BoA-PO-12341" at bounding box center [900, 81] width 93 height 14
type input "BoA-PO-12341"
click at [869, 455] on button "Apply" at bounding box center [872, 450] width 39 height 13
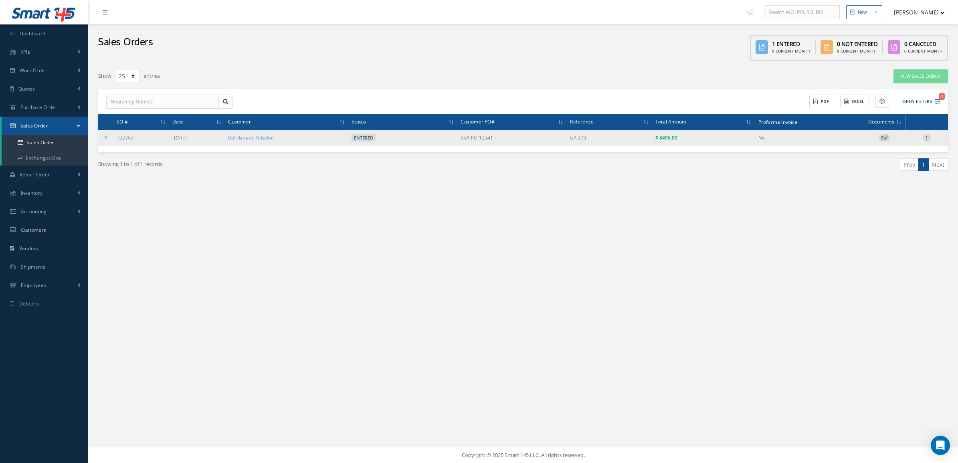
click at [926, 137] on icon at bounding box center [927, 137] width 8 height 6
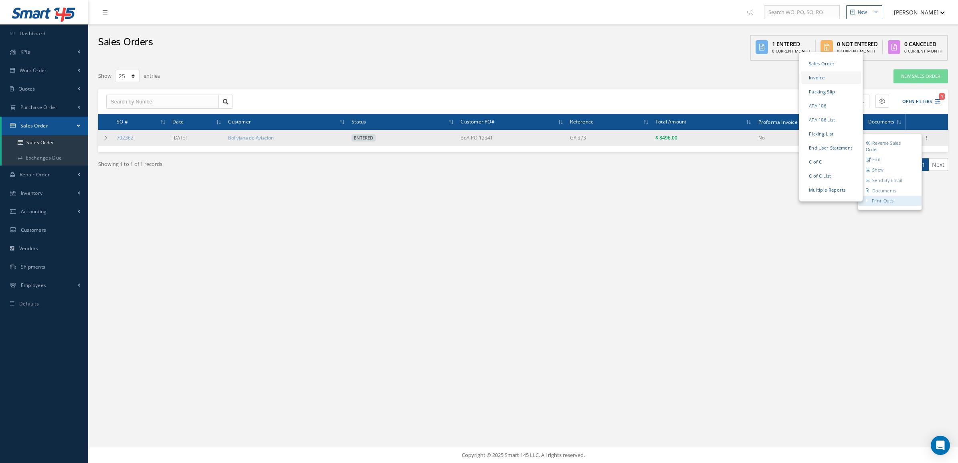
click at [828, 73] on link "Invoice" at bounding box center [831, 77] width 60 height 12
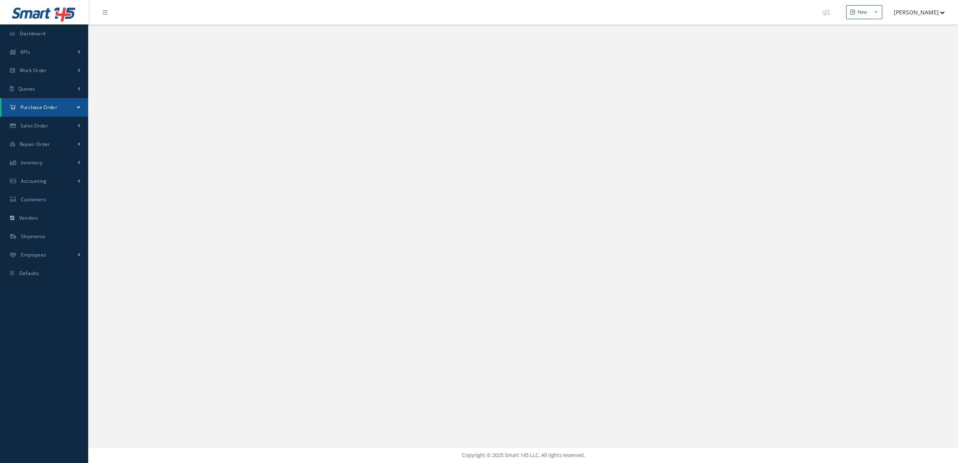
select select "25"
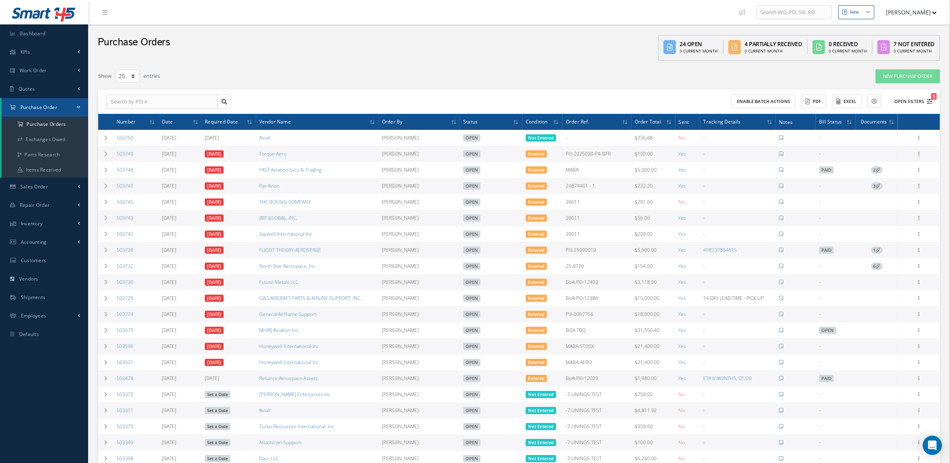
click at [909, 97] on button "Open Filters 1" at bounding box center [909, 101] width 45 height 13
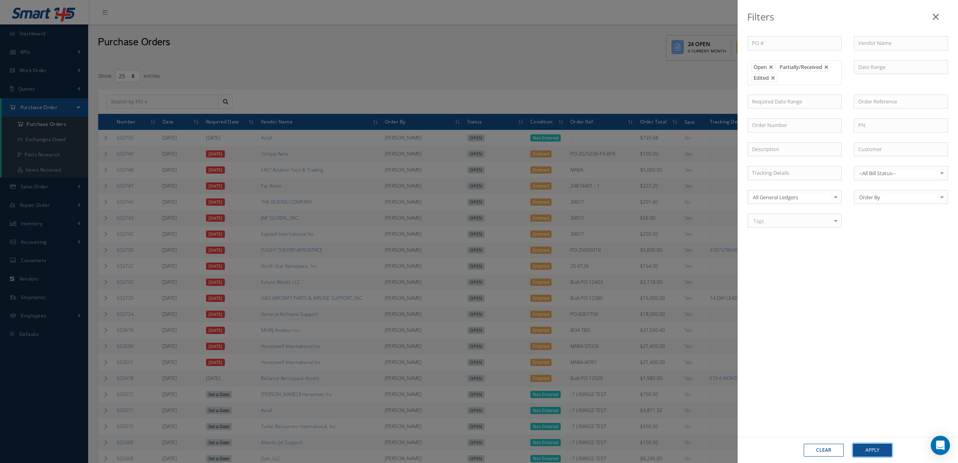
click at [866, 451] on button "Apply" at bounding box center [872, 450] width 39 height 13
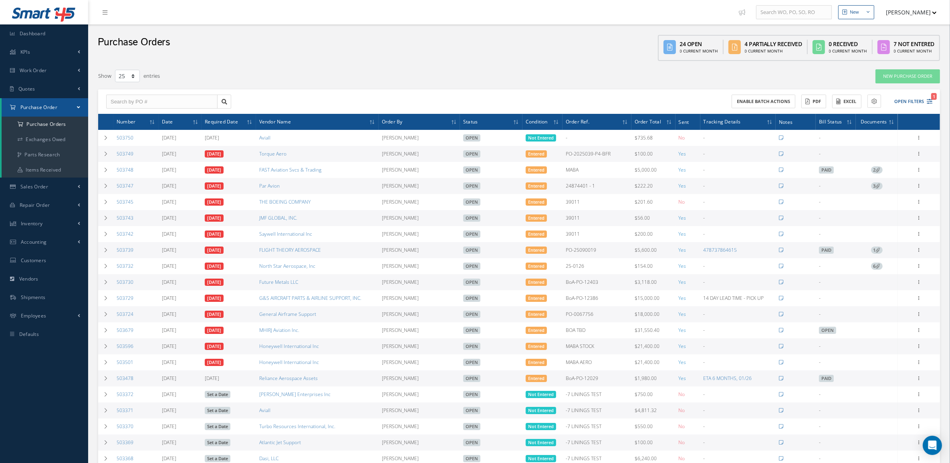
click at [872, 185] on span "3" at bounding box center [877, 185] width 12 height 7
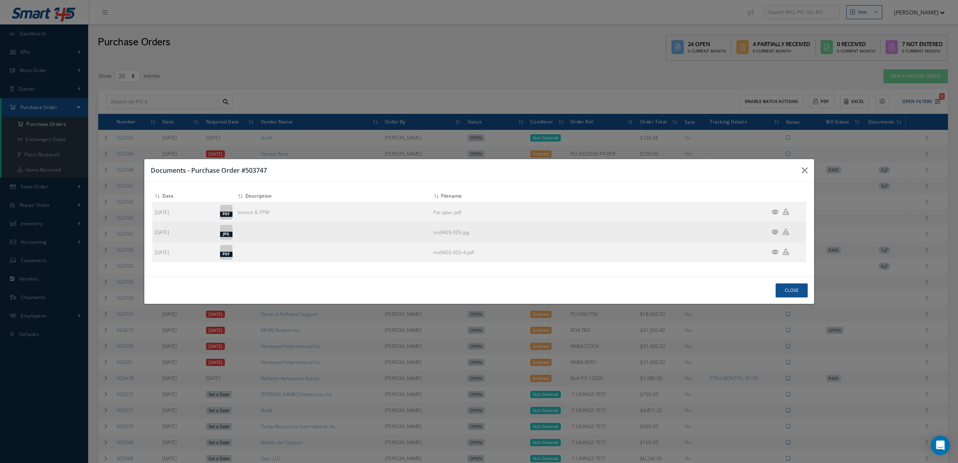
click at [164, 223] on td "[DATE]" at bounding box center [184, 232] width 65 height 20
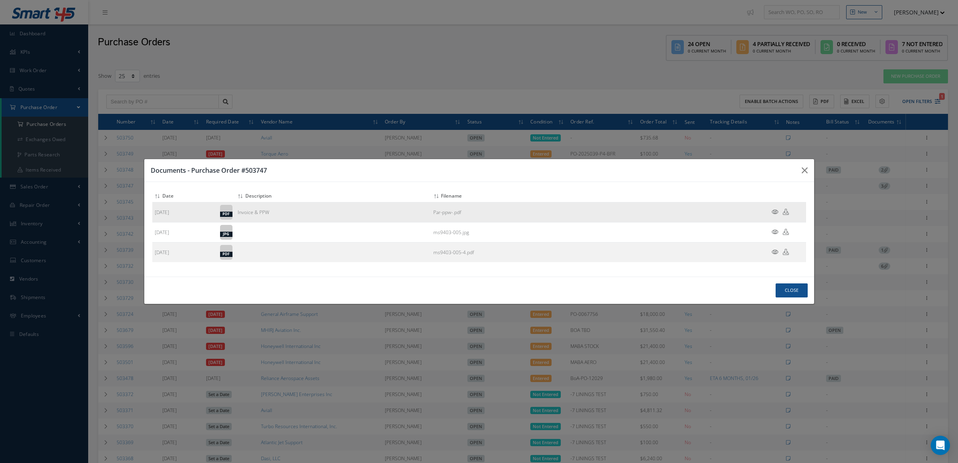
click at [775, 210] on icon at bounding box center [774, 212] width 7 height 6
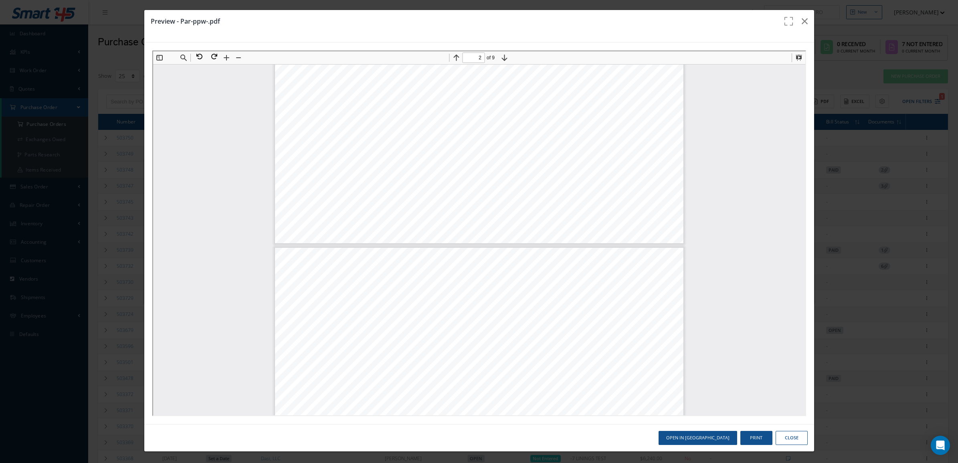
type input "1"
click at [802, 25] on icon "button" at bounding box center [805, 21] width 6 height 10
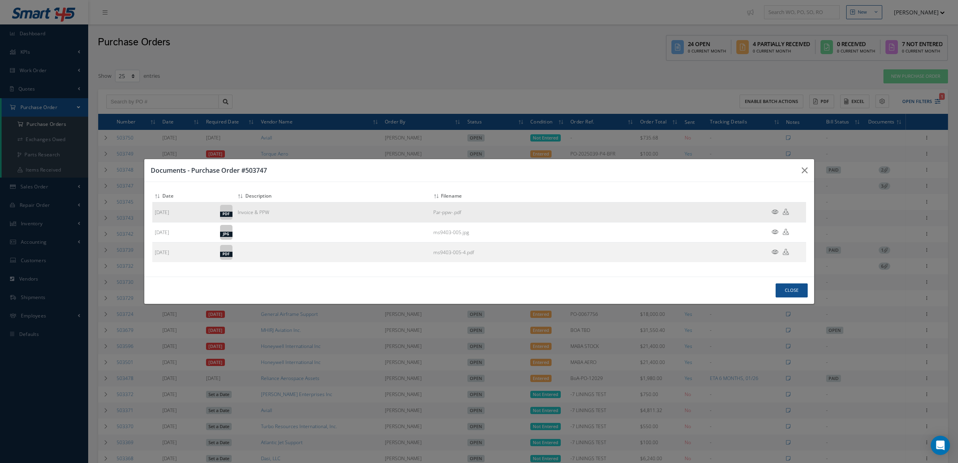
click at [785, 210] on icon at bounding box center [786, 212] width 6 height 6
